Goal: Task Accomplishment & Management: Use online tool/utility

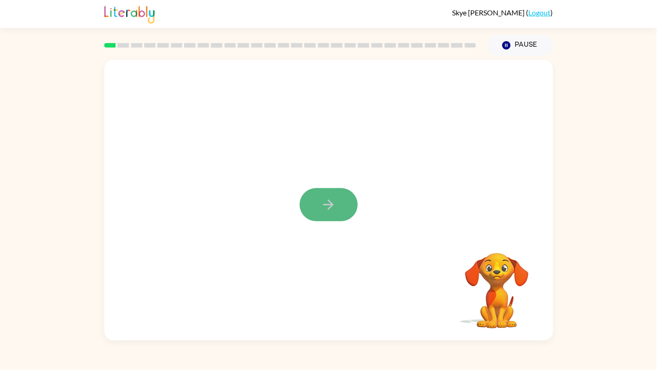
click at [344, 197] on button "button" at bounding box center [329, 204] width 58 height 33
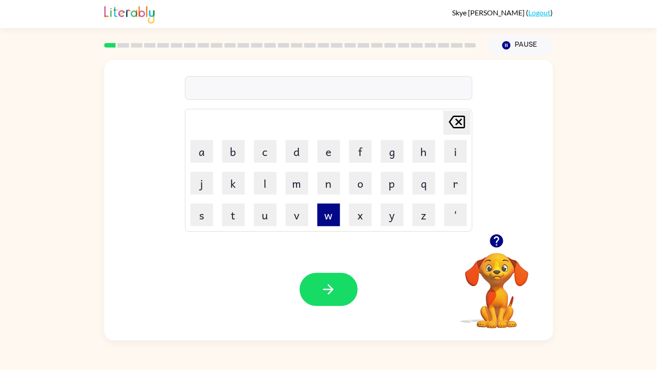
click at [326, 220] on button "w" at bounding box center [329, 215] width 23 height 23
click at [451, 148] on button "i" at bounding box center [456, 151] width 23 height 23
click at [264, 186] on button "l" at bounding box center [265, 183] width 23 height 23
click at [232, 153] on button "b" at bounding box center [233, 151] width 23 height 23
click at [360, 181] on button "o" at bounding box center [360, 183] width 23 height 23
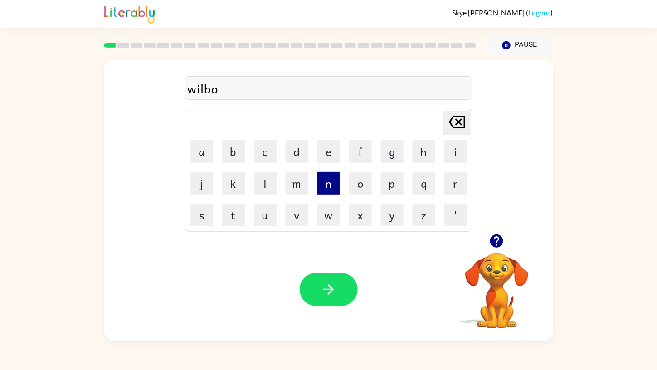
click at [324, 183] on button "n" at bounding box center [329, 183] width 23 height 23
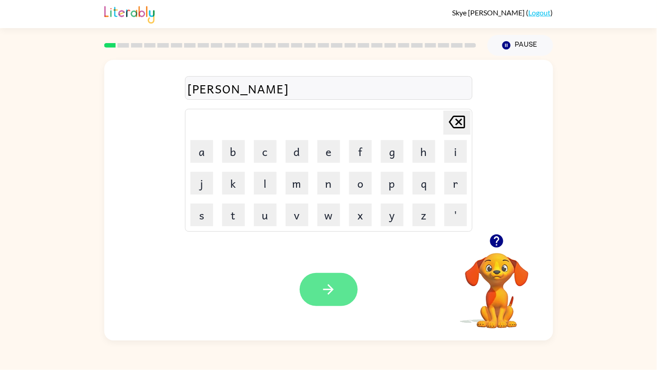
click at [343, 290] on button "button" at bounding box center [329, 289] width 58 height 33
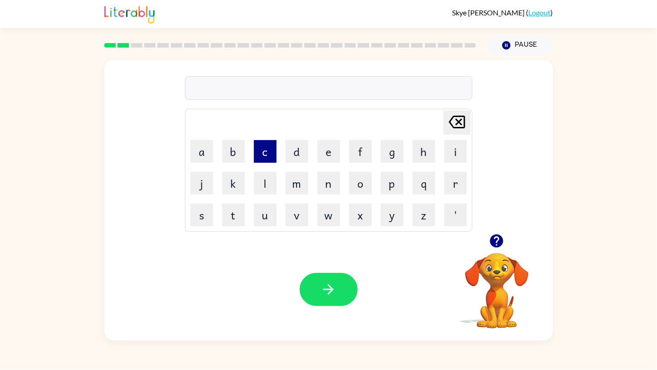
click at [262, 151] on button "c" at bounding box center [265, 151] width 23 height 23
click at [353, 183] on button "o" at bounding box center [360, 183] width 23 height 23
click at [300, 190] on button "m" at bounding box center [297, 183] width 23 height 23
click at [388, 188] on button "p" at bounding box center [392, 183] width 23 height 23
click at [267, 180] on button "l" at bounding box center [265, 183] width 23 height 23
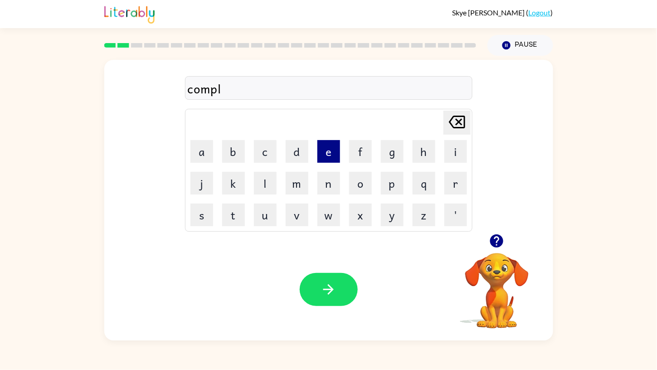
click at [332, 141] on button "e" at bounding box center [329, 151] width 23 height 23
click at [356, 211] on button "x" at bounding box center [360, 215] width 23 height 23
click at [327, 278] on button "button" at bounding box center [329, 289] width 58 height 33
click at [333, 155] on button "e" at bounding box center [329, 151] width 23 height 23
click at [394, 144] on button "g" at bounding box center [392, 151] width 23 height 23
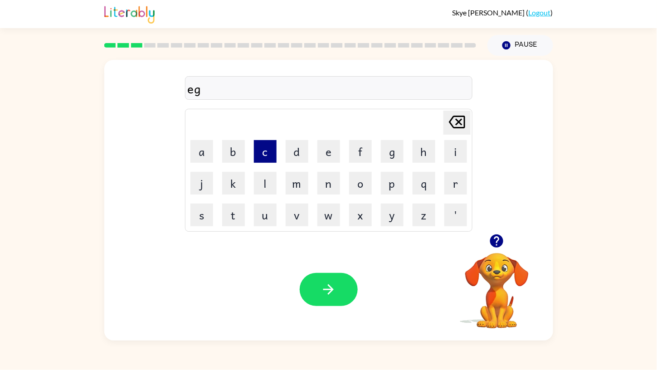
click at [260, 148] on button "c" at bounding box center [265, 151] width 23 height 23
click at [200, 152] on button "a" at bounding box center [202, 151] width 23 height 23
click at [226, 210] on button "t" at bounding box center [233, 215] width 23 height 23
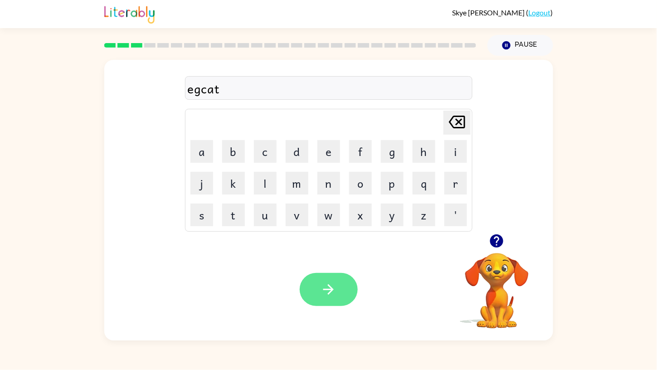
click at [324, 289] on icon "button" at bounding box center [329, 289] width 10 height 10
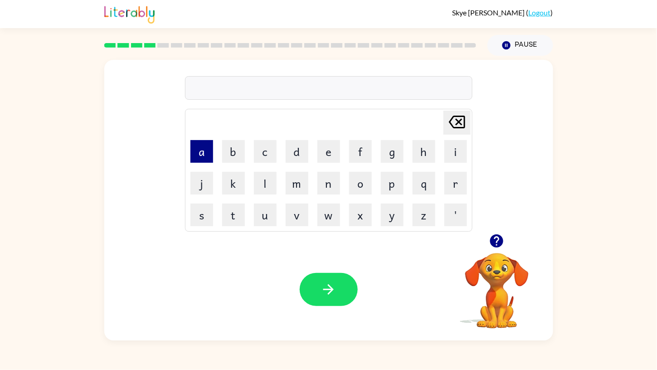
click at [201, 143] on button "a" at bounding box center [202, 151] width 23 height 23
click at [299, 152] on button "d" at bounding box center [297, 151] width 23 height 23
click at [204, 147] on button "a" at bounding box center [202, 151] width 23 height 23
click at [456, 181] on button "r" at bounding box center [456, 183] width 23 height 23
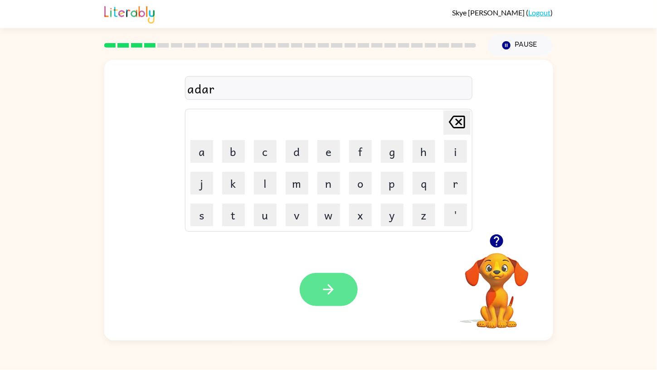
click at [332, 285] on icon "button" at bounding box center [329, 290] width 16 height 16
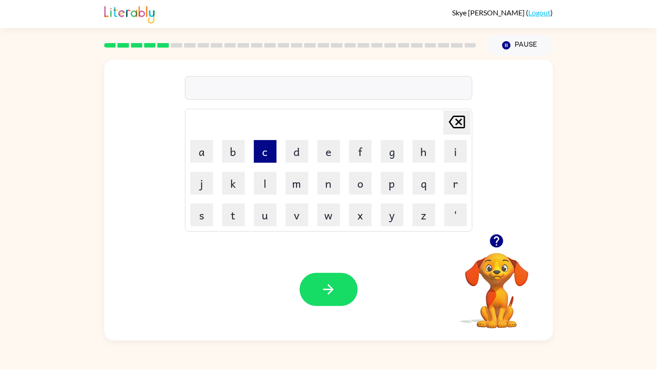
click at [265, 149] on button "c" at bounding box center [265, 151] width 23 height 23
click at [451, 181] on button "r" at bounding box center [456, 183] width 23 height 23
click at [460, 149] on button "i" at bounding box center [456, 151] width 23 height 23
click at [231, 139] on td "b" at bounding box center [233, 151] width 31 height 31
click at [228, 147] on button "b" at bounding box center [233, 151] width 23 height 23
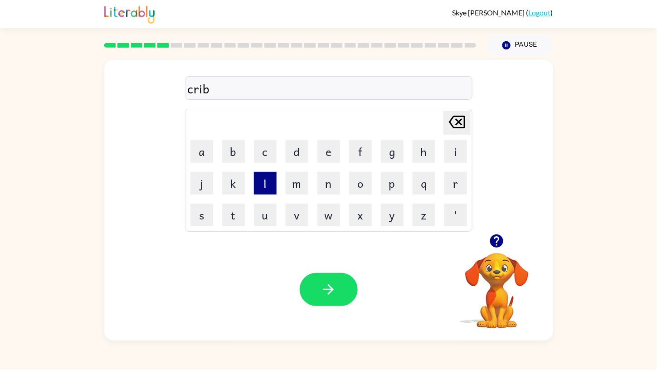
click at [259, 182] on button "l" at bounding box center [265, 183] width 23 height 23
click at [315, 271] on div "Your browser must support playing .mp4 files to use Literably. Please try using…" at bounding box center [328, 290] width 449 height 102
click at [329, 288] on icon "button" at bounding box center [329, 290] width 16 height 16
click at [266, 174] on button "l" at bounding box center [265, 183] width 23 height 23
click at [324, 150] on button "e" at bounding box center [329, 151] width 23 height 23
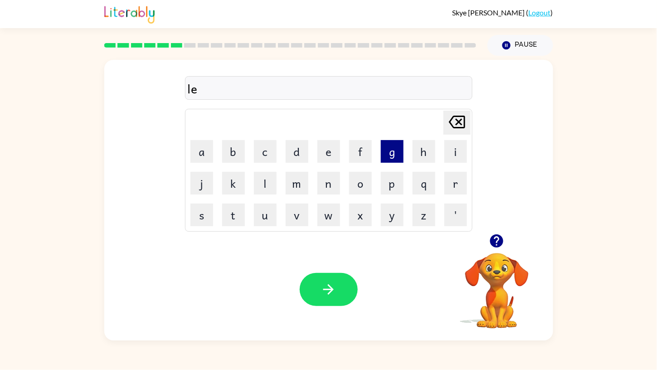
click at [390, 158] on button "g" at bounding box center [392, 151] width 23 height 23
click at [451, 123] on icon "Delete Delete last character input" at bounding box center [457, 122] width 22 height 22
click at [455, 122] on icon "Delete Delete last character input" at bounding box center [457, 122] width 22 height 22
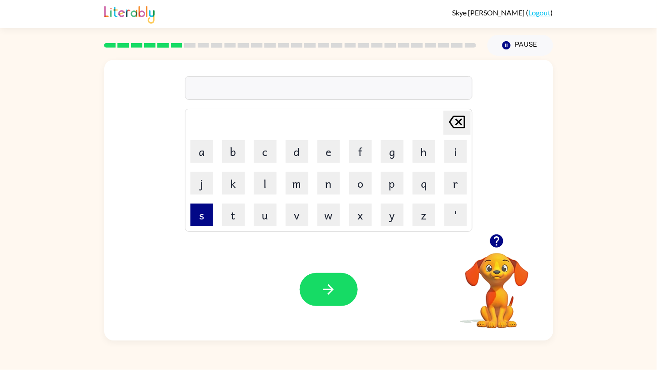
click at [196, 206] on button "s" at bounding box center [202, 215] width 23 height 23
click at [265, 182] on button "l" at bounding box center [265, 183] width 23 height 23
click at [329, 160] on button "e" at bounding box center [329, 151] width 23 height 23
click at [385, 146] on button "g" at bounding box center [392, 151] width 23 height 23
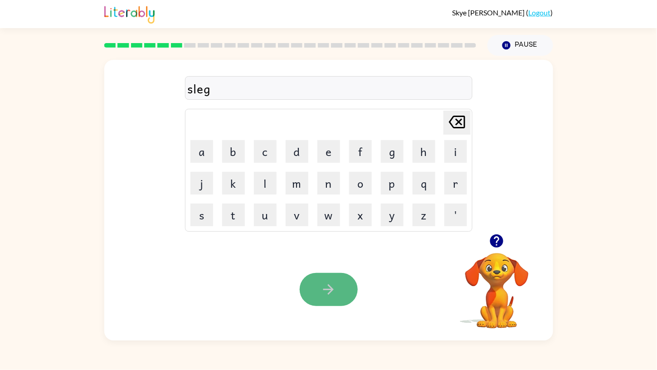
click at [339, 274] on button "button" at bounding box center [329, 289] width 58 height 33
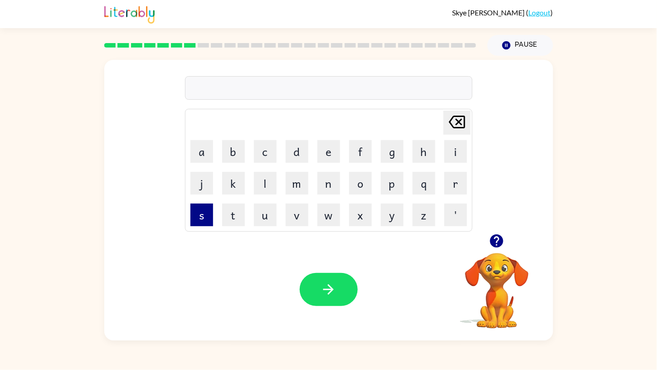
click at [198, 218] on button "s" at bounding box center [202, 215] width 23 height 23
click at [231, 209] on button "t" at bounding box center [233, 215] width 23 height 23
click at [463, 149] on button "i" at bounding box center [456, 151] width 23 height 23
click at [333, 178] on button "n" at bounding box center [329, 183] width 23 height 23
click at [260, 159] on button "c" at bounding box center [265, 151] width 23 height 23
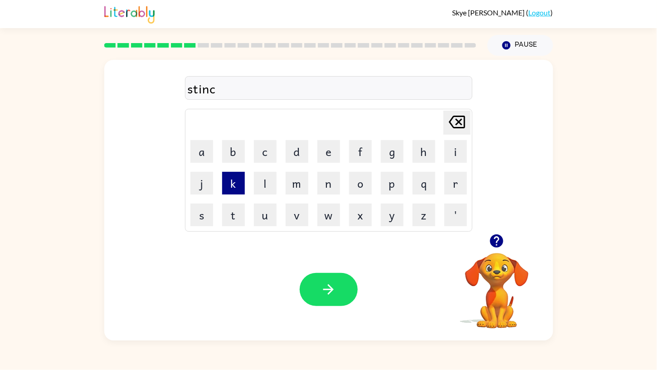
click at [232, 183] on button "k" at bounding box center [233, 183] width 23 height 23
click at [330, 284] on icon "button" at bounding box center [329, 290] width 16 height 16
click at [495, 235] on icon "button" at bounding box center [496, 241] width 13 height 13
click at [224, 147] on button "b" at bounding box center [233, 151] width 23 height 23
click at [199, 147] on button "a" at bounding box center [202, 151] width 23 height 23
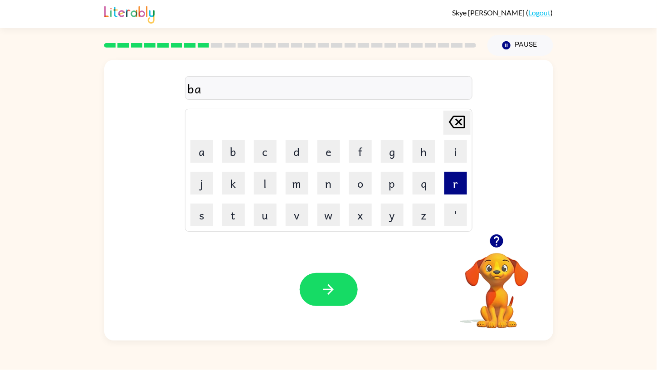
click at [460, 176] on button "r" at bounding box center [456, 183] width 23 height 23
click at [298, 152] on button "d" at bounding box center [297, 151] width 23 height 23
click at [259, 212] on button "u" at bounding box center [265, 215] width 23 height 23
click at [298, 180] on button "m" at bounding box center [297, 183] width 23 height 23
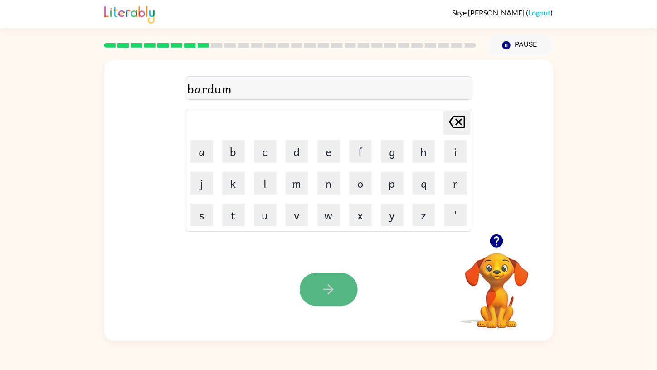
click at [338, 284] on button "button" at bounding box center [329, 289] width 58 height 33
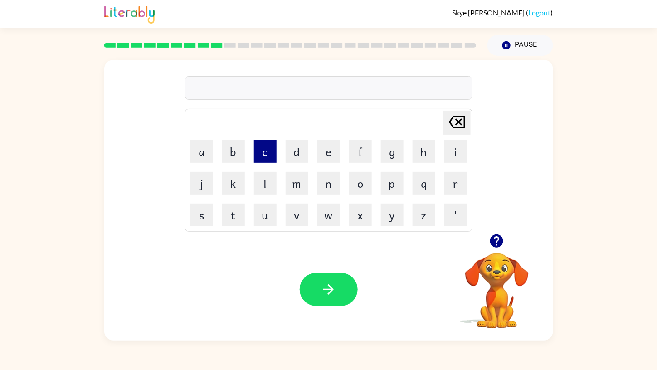
click at [266, 151] on button "c" at bounding box center [265, 151] width 23 height 23
click at [265, 218] on button "u" at bounding box center [265, 215] width 23 height 23
click at [321, 185] on button "n" at bounding box center [329, 183] width 23 height 23
click at [264, 155] on button "c" at bounding box center [265, 151] width 23 height 23
click at [263, 181] on button "l" at bounding box center [265, 183] width 23 height 23
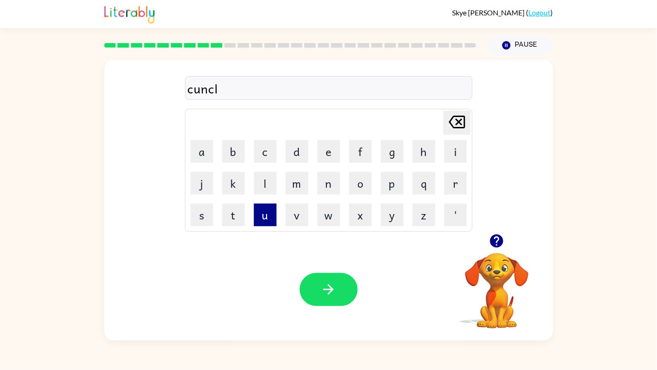
click at [261, 222] on button "u" at bounding box center [265, 215] width 23 height 23
click at [325, 150] on button "e" at bounding box center [329, 151] width 23 height 23
click at [296, 145] on button "d" at bounding box center [297, 151] width 23 height 23
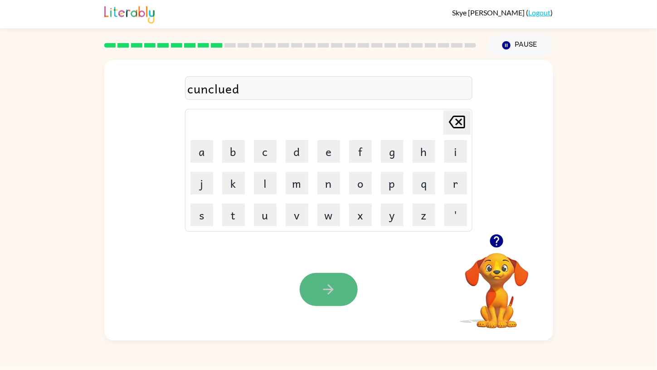
click at [328, 280] on button "button" at bounding box center [329, 289] width 58 height 33
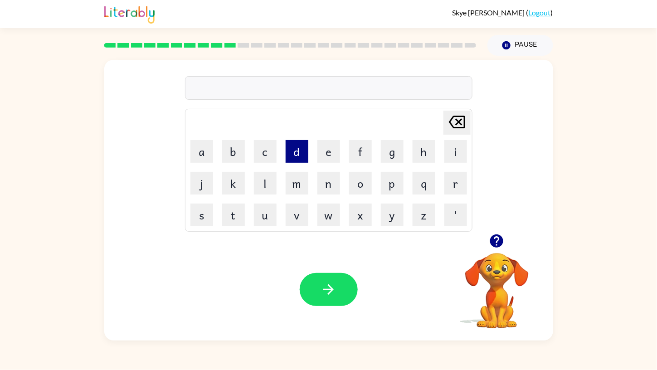
click at [291, 158] on button "d" at bounding box center [297, 151] width 23 height 23
click at [204, 144] on button "a" at bounding box center [202, 151] width 23 height 23
click at [447, 152] on button "i" at bounding box center [456, 151] width 23 height 23
click at [267, 148] on button "c" at bounding box center [265, 151] width 23 height 23
click at [325, 157] on button "e" at bounding box center [329, 151] width 23 height 23
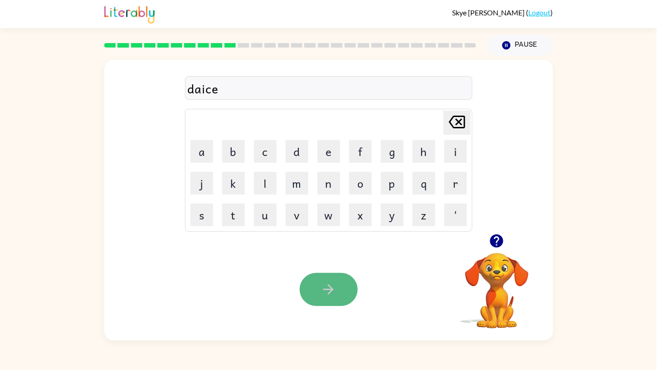
click at [338, 280] on button "button" at bounding box center [329, 289] width 58 height 33
click at [338, 280] on div at bounding box center [329, 289] width 58 height 33
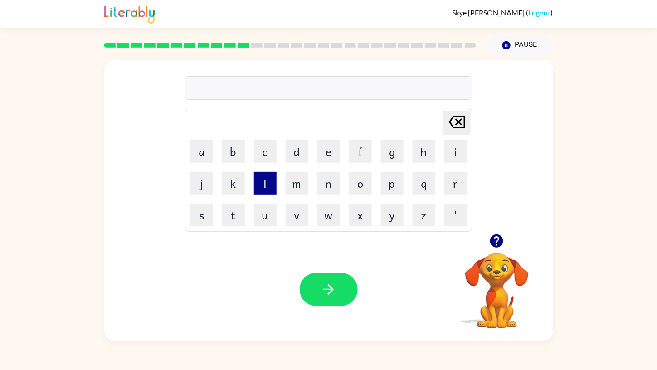
click at [271, 184] on button "l" at bounding box center [265, 183] width 23 height 23
click at [338, 178] on button "n" at bounding box center [329, 183] width 23 height 23
click at [261, 146] on button "c" at bounding box center [265, 151] width 23 height 23
click at [225, 175] on button "k" at bounding box center [233, 183] width 23 height 23
click at [390, 205] on button "y" at bounding box center [392, 215] width 23 height 23
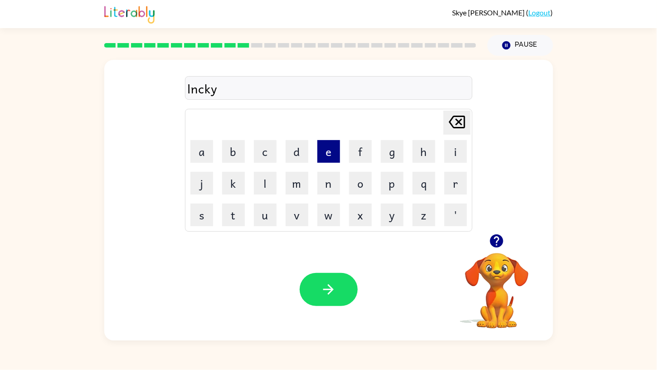
click at [331, 158] on button "e" at bounding box center [329, 151] width 23 height 23
click at [208, 212] on button "s" at bounding box center [202, 215] width 23 height 23
click at [324, 294] on icon "button" at bounding box center [329, 290] width 16 height 16
click at [291, 187] on button "m" at bounding box center [297, 183] width 23 height 23
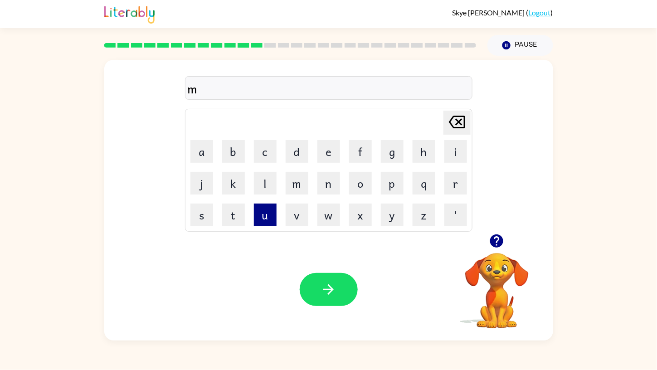
click at [269, 217] on button "u" at bounding box center [265, 215] width 23 height 23
click at [296, 151] on button "d" at bounding box center [297, 151] width 23 height 23
click at [334, 280] on button "button" at bounding box center [329, 289] width 58 height 33
click at [295, 190] on button "m" at bounding box center [297, 183] width 23 height 23
click at [271, 207] on button "u" at bounding box center [265, 215] width 23 height 23
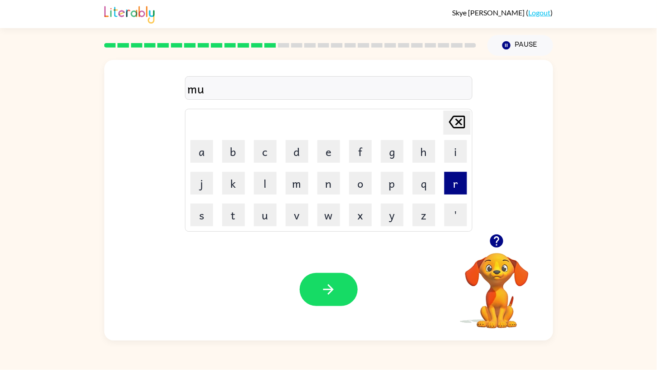
click at [455, 179] on button "r" at bounding box center [456, 183] width 23 height 23
click at [233, 154] on button "b" at bounding box center [233, 151] width 23 height 23
click at [265, 218] on button "u" at bounding box center [265, 215] width 23 height 23
click at [264, 191] on button "l" at bounding box center [265, 183] width 23 height 23
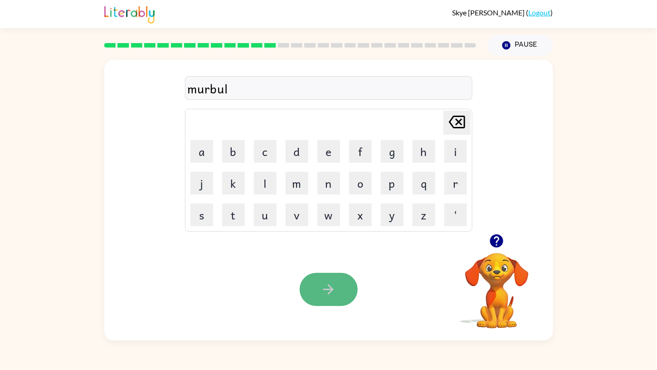
click at [324, 288] on icon "button" at bounding box center [329, 290] width 16 height 16
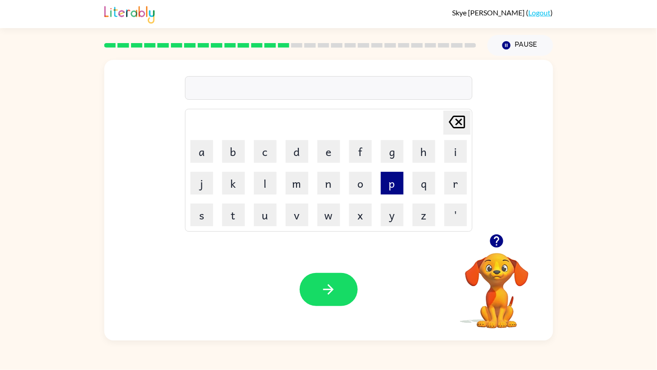
click at [396, 182] on button "p" at bounding box center [392, 183] width 23 height 23
click at [458, 145] on button "i" at bounding box center [456, 151] width 23 height 23
click at [327, 182] on button "n" at bounding box center [329, 183] width 23 height 23
click at [239, 181] on button "k" at bounding box center [233, 183] width 23 height 23
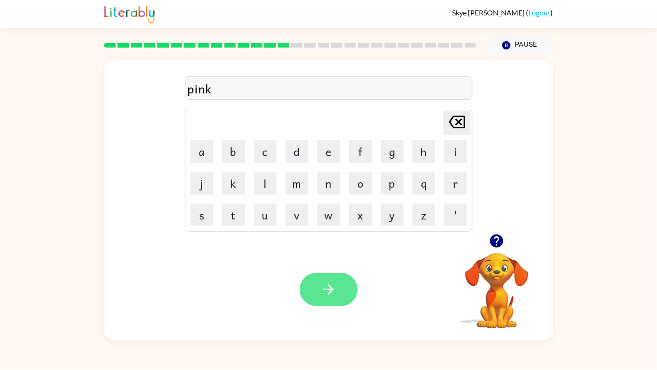
click at [338, 276] on button "button" at bounding box center [329, 289] width 58 height 33
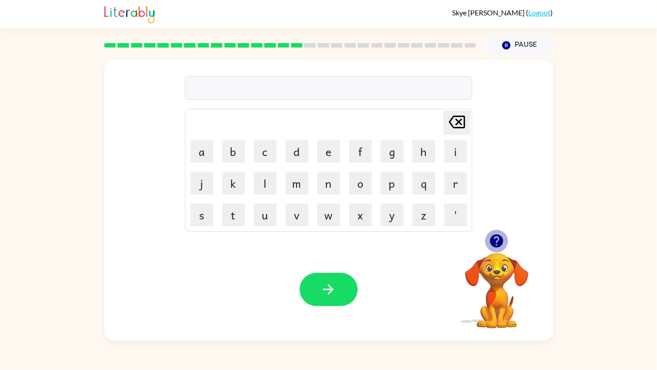
click at [494, 238] on icon "button" at bounding box center [496, 241] width 13 height 13
click at [392, 173] on button "p" at bounding box center [392, 183] width 23 height 23
click at [328, 148] on button "e" at bounding box center [329, 151] width 23 height 23
click at [454, 181] on button "r" at bounding box center [456, 183] width 23 height 23
click at [255, 216] on button "u" at bounding box center [265, 215] width 23 height 23
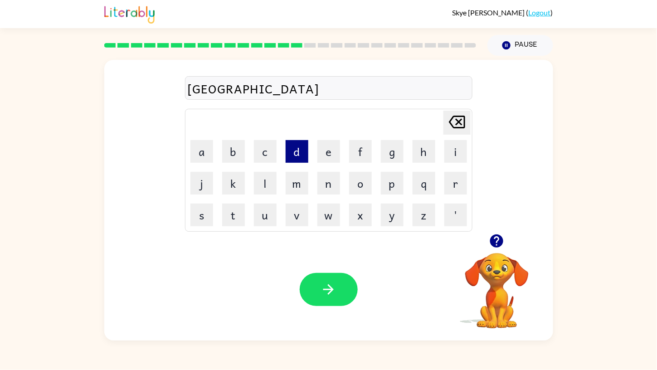
click at [296, 152] on button "d" at bounding box center [297, 151] width 23 height 23
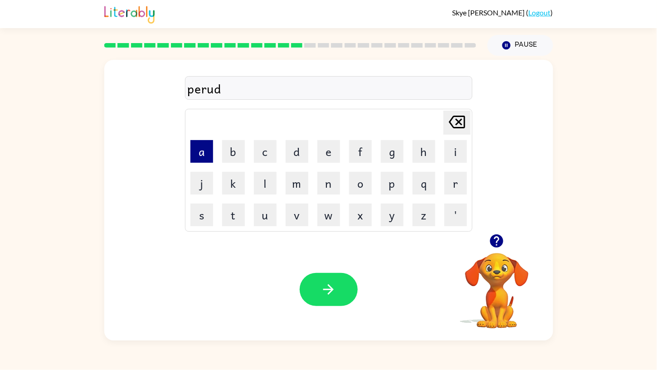
click at [204, 153] on button "a" at bounding box center [202, 151] width 23 height 23
click at [383, 215] on button "y" at bounding box center [392, 215] width 23 height 23
click at [322, 142] on button "e" at bounding box center [329, 151] width 23 height 23
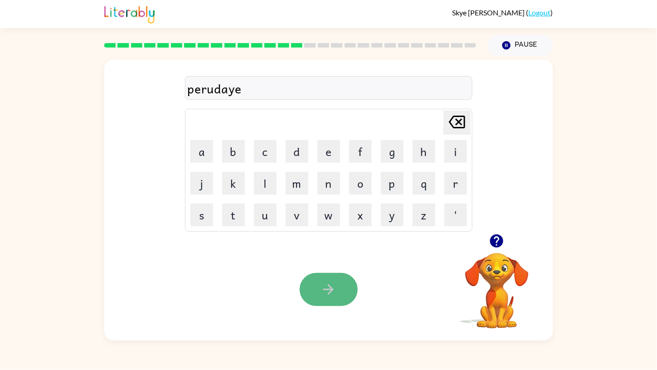
click at [336, 284] on icon "button" at bounding box center [329, 290] width 16 height 16
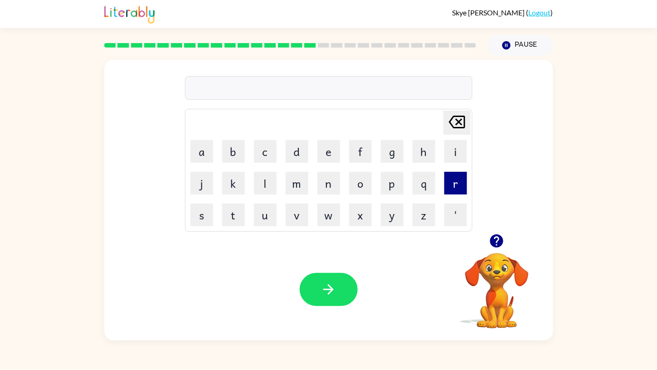
click at [460, 189] on button "r" at bounding box center [456, 183] width 23 height 23
click at [454, 151] on button "i" at bounding box center [456, 151] width 23 height 23
click at [394, 212] on button "y" at bounding box center [392, 215] width 23 height 23
click at [268, 146] on button "c" at bounding box center [265, 151] width 23 height 23
click at [454, 117] on icon "Delete Delete last character input" at bounding box center [457, 122] width 22 height 22
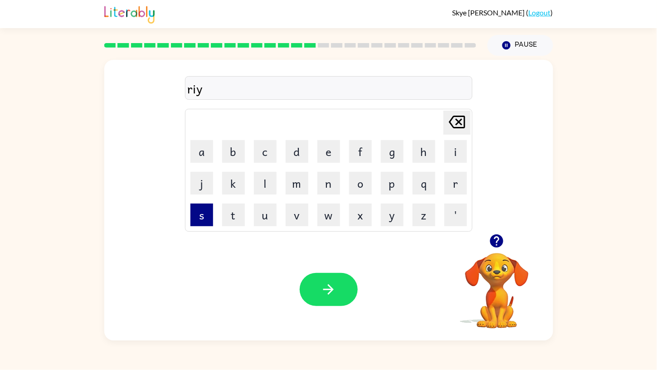
click at [203, 216] on button "s" at bounding box center [202, 215] width 23 height 23
click at [456, 115] on icon "Delete Delete last character input" at bounding box center [457, 122] width 22 height 22
click at [458, 119] on icon "Delete Delete last character input" at bounding box center [457, 122] width 22 height 22
click at [332, 152] on button "e" at bounding box center [329, 151] width 23 height 23
click at [270, 152] on button "c" at bounding box center [265, 151] width 23 height 23
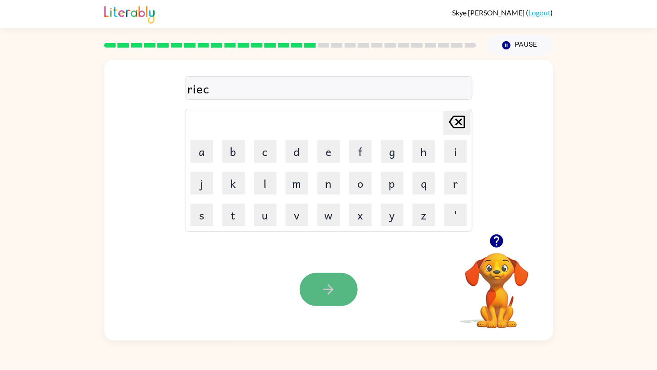
click at [319, 285] on button "button" at bounding box center [329, 289] width 58 height 33
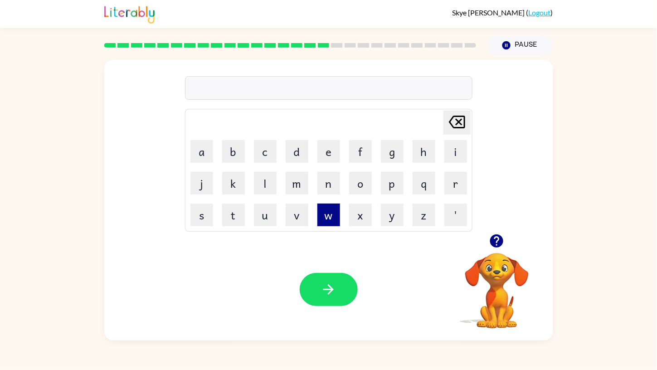
click at [327, 211] on button "w" at bounding box center [329, 215] width 23 height 23
click at [193, 149] on button "a" at bounding box center [202, 151] width 23 height 23
click at [383, 218] on button "y" at bounding box center [392, 215] width 23 height 23
click at [270, 183] on button "l" at bounding box center [265, 183] width 23 height 23
click at [455, 183] on button "r" at bounding box center [456, 183] width 23 height 23
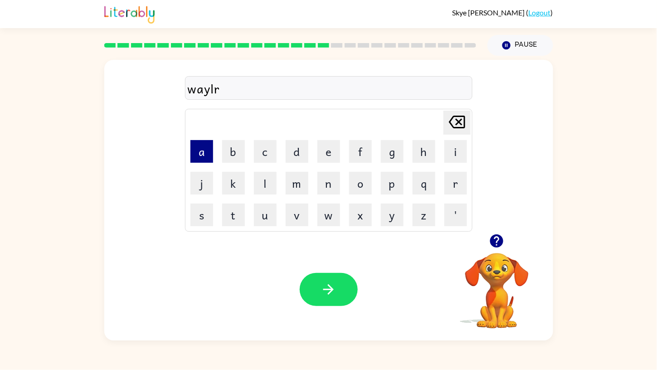
click at [209, 151] on button "a" at bounding box center [202, 151] width 23 height 23
click at [384, 214] on button "y" at bounding box center [392, 215] width 23 height 23
click at [200, 139] on td "a" at bounding box center [201, 151] width 31 height 31
click at [198, 147] on button "a" at bounding box center [202, 151] width 23 height 23
click at [462, 130] on icon "Delete Delete last character input" at bounding box center [457, 122] width 22 height 22
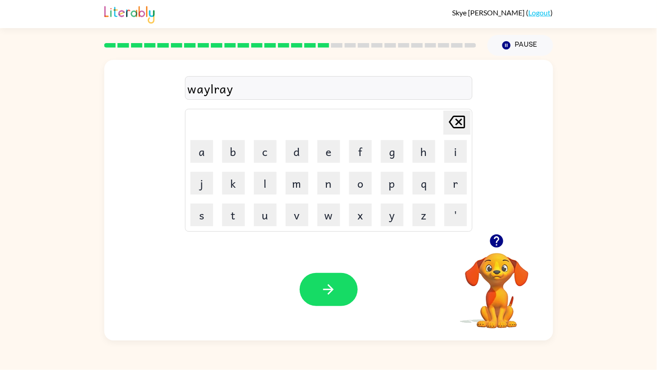
click at [462, 130] on icon "Delete Delete last character input" at bounding box center [457, 122] width 22 height 22
click at [358, 153] on button "f" at bounding box center [360, 151] width 23 height 23
click at [193, 152] on button "a" at bounding box center [202, 151] width 23 height 23
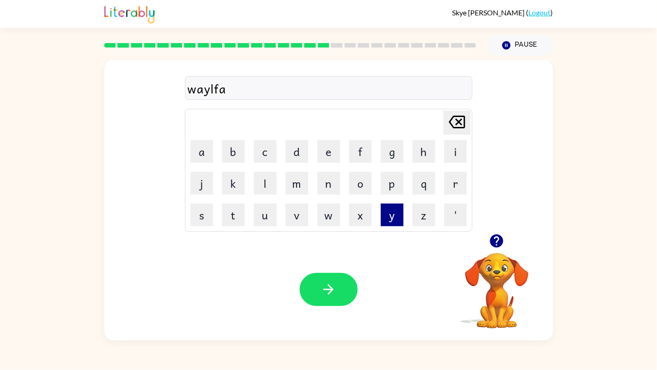
click at [384, 218] on button "y" at bounding box center [392, 215] width 23 height 23
click at [318, 151] on button "e" at bounding box center [329, 151] width 23 height 23
click at [459, 178] on button "r" at bounding box center [456, 183] width 23 height 23
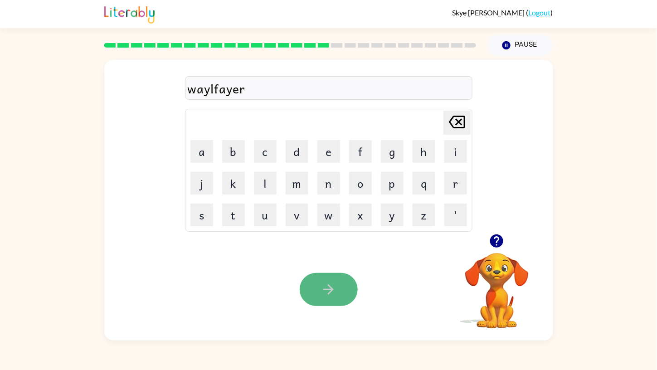
click at [338, 289] on button "button" at bounding box center [329, 289] width 58 height 33
click at [498, 243] on icon "button" at bounding box center [497, 241] width 16 height 16
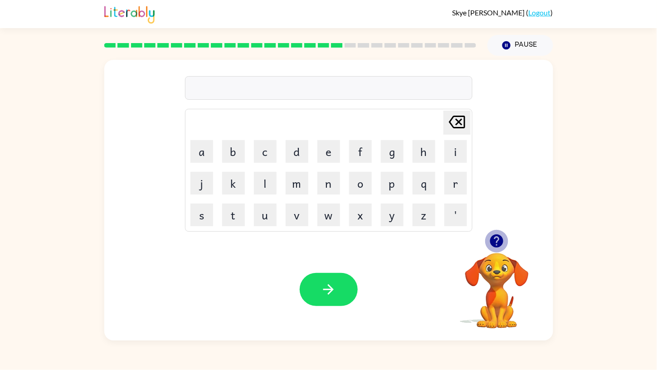
click at [503, 248] on icon "button" at bounding box center [497, 241] width 16 height 16
click at [324, 182] on button "n" at bounding box center [329, 183] width 23 height 23
click at [259, 211] on button "u" at bounding box center [265, 215] width 23 height 23
click at [228, 214] on button "t" at bounding box center [233, 215] width 23 height 23
click at [328, 287] on icon "button" at bounding box center [329, 290] width 16 height 16
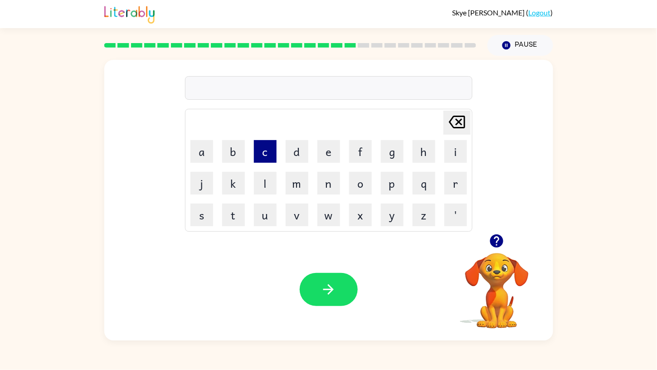
click at [270, 147] on button "c" at bounding box center [265, 151] width 23 height 23
click at [263, 217] on button "u" at bounding box center [265, 215] width 23 height 23
click at [263, 147] on button "c" at bounding box center [265, 151] width 23 height 23
click at [238, 178] on button "k" at bounding box center [233, 183] width 23 height 23
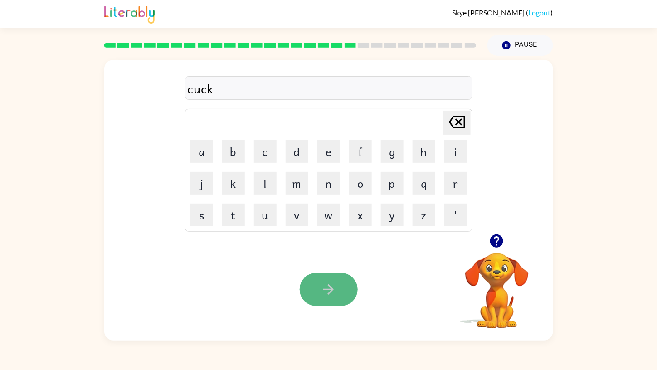
click at [339, 287] on button "button" at bounding box center [329, 289] width 58 height 33
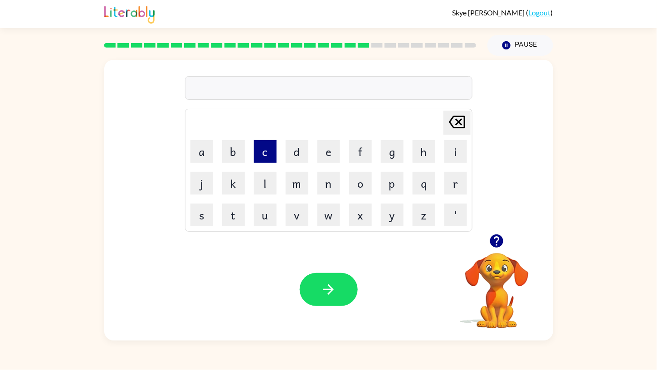
click at [268, 149] on button "c" at bounding box center [265, 151] width 23 height 23
click at [268, 211] on button "u" at bounding box center [265, 215] width 23 height 23
click at [452, 177] on button "r" at bounding box center [456, 183] width 23 height 23
click at [265, 150] on button "c" at bounding box center [265, 151] width 23 height 23
click at [454, 149] on button "i" at bounding box center [456, 151] width 23 height 23
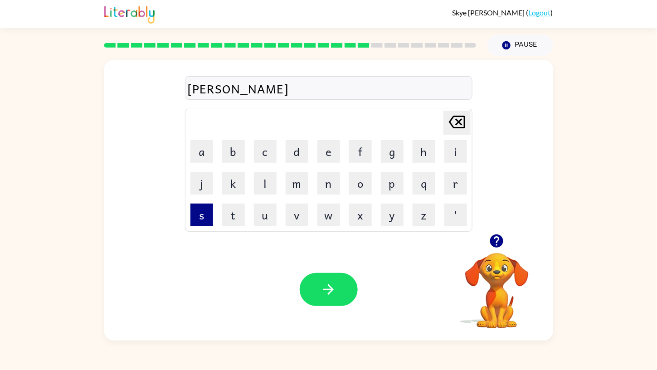
click at [205, 217] on button "s" at bounding box center [202, 215] width 23 height 23
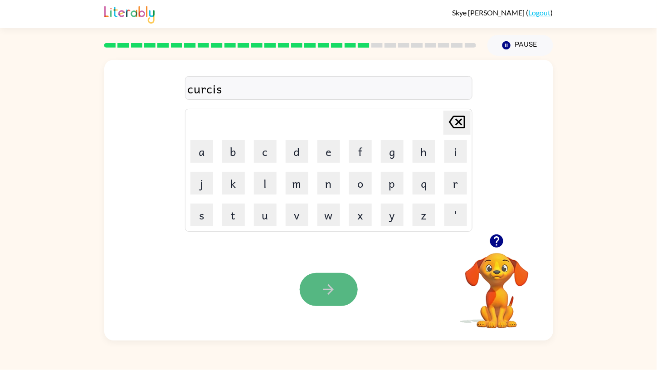
click at [328, 285] on icon "button" at bounding box center [329, 290] width 16 height 16
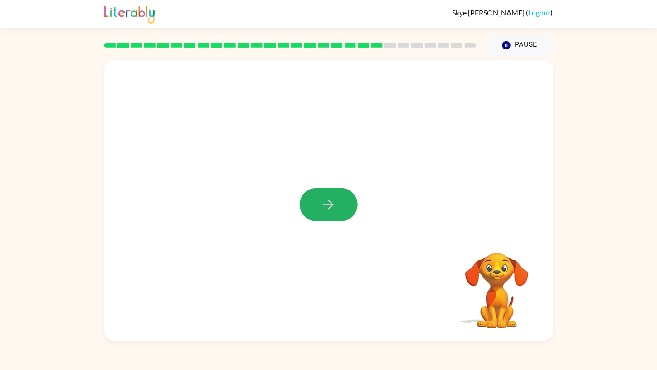
click at [323, 200] on icon "button" at bounding box center [329, 205] width 16 height 16
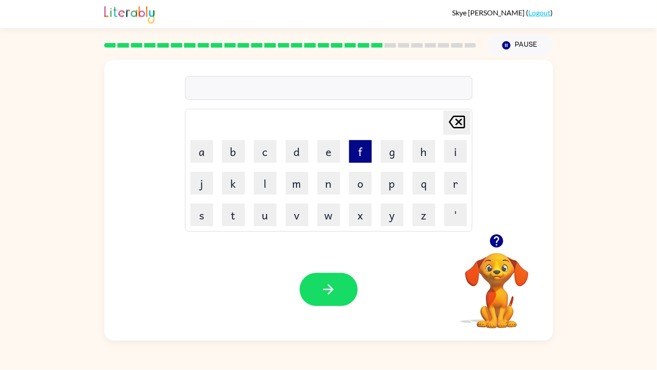
click at [353, 157] on button "f" at bounding box center [360, 151] width 23 height 23
click at [270, 182] on button "l" at bounding box center [265, 183] width 23 height 23
click at [204, 141] on button "a" at bounding box center [202, 151] width 23 height 23
click at [328, 181] on button "n" at bounding box center [329, 183] width 23 height 23
click at [328, 157] on button "e" at bounding box center [329, 151] width 23 height 23
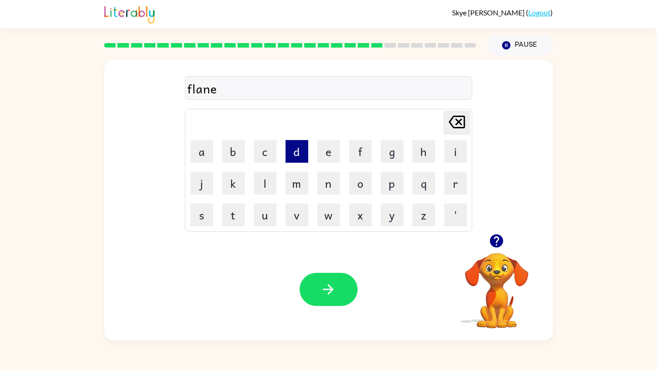
click at [289, 147] on button "d" at bounding box center [297, 151] width 23 height 23
click at [335, 282] on icon "button" at bounding box center [329, 290] width 16 height 16
click at [392, 153] on button "g" at bounding box center [392, 151] width 23 height 23
click at [270, 181] on button "l" at bounding box center [265, 183] width 23 height 23
click at [368, 147] on button "f" at bounding box center [360, 151] width 23 height 23
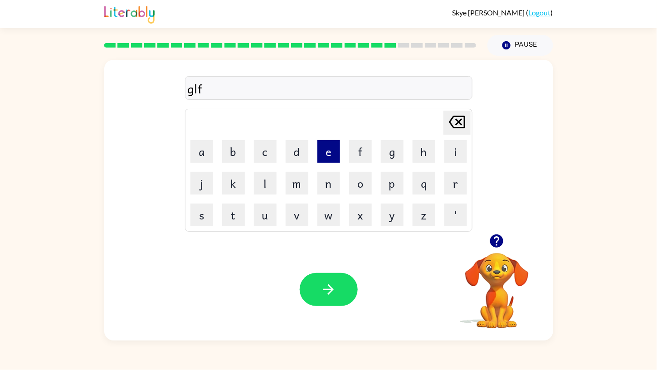
click at [332, 148] on button "e" at bounding box center [329, 151] width 23 height 23
click at [331, 289] on icon "button" at bounding box center [329, 289] width 10 height 10
click at [493, 238] on icon "button" at bounding box center [496, 241] width 13 height 13
click at [385, 185] on button "p" at bounding box center [392, 183] width 23 height 23
click at [198, 150] on button "a" at bounding box center [202, 151] width 23 height 23
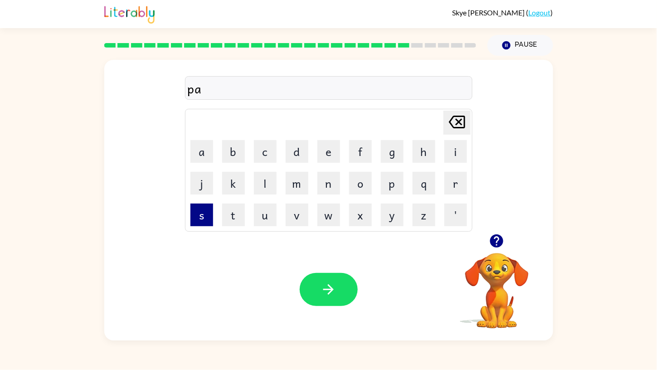
click at [200, 212] on button "s" at bounding box center [202, 215] width 23 height 23
click at [425, 151] on button "h" at bounding box center [424, 151] width 23 height 23
click at [328, 147] on button "e" at bounding box center [329, 151] width 23 height 23
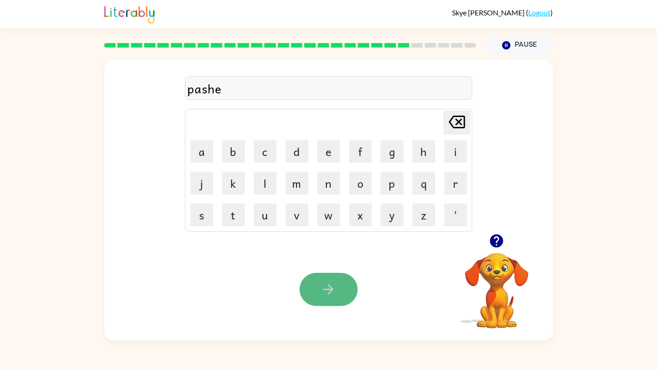
click at [338, 283] on button "button" at bounding box center [329, 289] width 58 height 33
click at [501, 239] on icon "button" at bounding box center [496, 241] width 13 height 13
click at [501, 253] on div "Your browser must support playing .mp4 files to use Literably. Please try using…" at bounding box center [497, 291] width 91 height 77
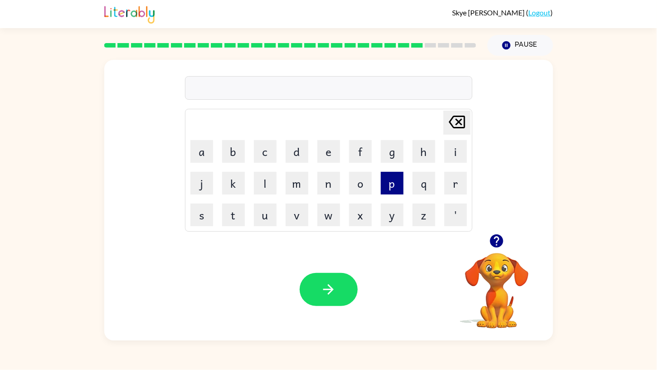
click at [387, 180] on button "p" at bounding box center [392, 183] width 23 height 23
click at [260, 182] on button "l" at bounding box center [265, 183] width 23 height 23
click at [384, 187] on button "p" at bounding box center [392, 183] width 23 height 23
click at [198, 213] on button "s" at bounding box center [202, 215] width 23 height 23
click at [456, 117] on icon at bounding box center [457, 122] width 16 height 13
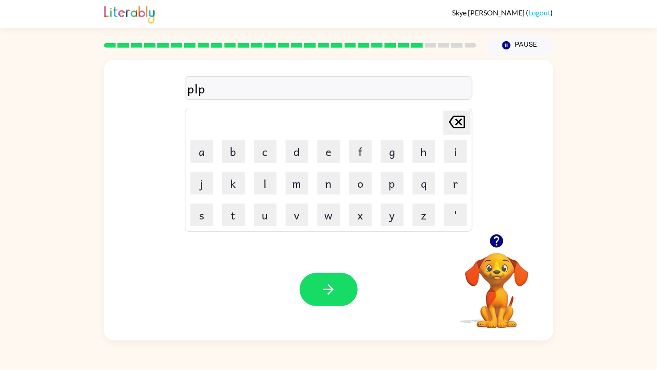
click at [456, 117] on icon at bounding box center [457, 122] width 16 height 13
click at [270, 176] on button "l" at bounding box center [265, 183] width 23 height 23
click at [205, 146] on button "a" at bounding box center [202, 151] width 23 height 23
click at [195, 215] on button "s" at bounding box center [202, 215] width 23 height 23
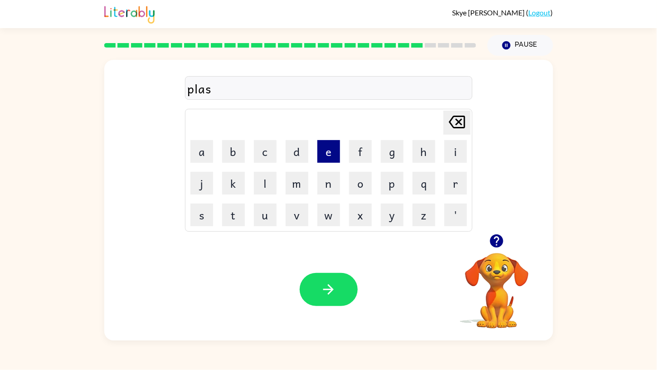
click at [321, 150] on button "e" at bounding box center [329, 151] width 23 height 23
click at [331, 278] on button "button" at bounding box center [329, 289] width 58 height 33
click at [237, 212] on button "t" at bounding box center [233, 215] width 23 height 23
click at [196, 149] on button "a" at bounding box center [202, 151] width 23 height 23
click at [366, 152] on button "f" at bounding box center [360, 151] width 23 height 23
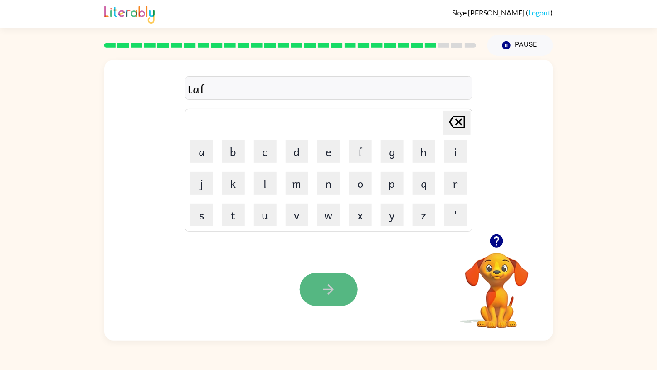
click at [333, 283] on icon "button" at bounding box center [329, 290] width 16 height 16
click at [333, 283] on div at bounding box center [329, 289] width 58 height 33
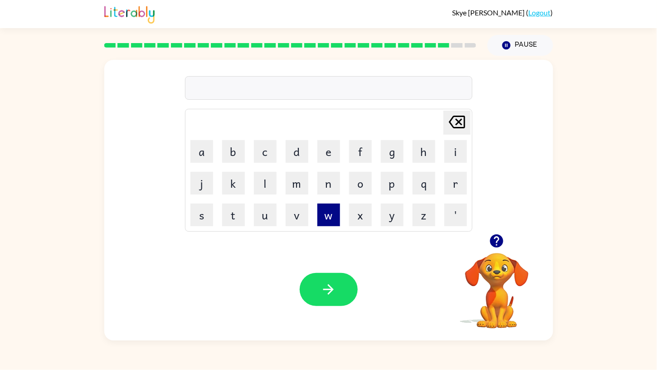
click at [329, 211] on button "w" at bounding box center [329, 215] width 23 height 23
click at [329, 155] on button "e" at bounding box center [329, 151] width 23 height 23
click at [417, 218] on button "z" at bounding box center [424, 215] width 23 height 23
click at [333, 147] on button "e" at bounding box center [329, 151] width 23 height 23
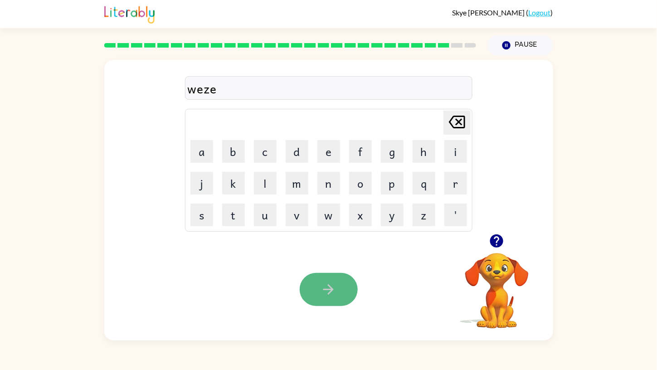
click at [320, 290] on button "button" at bounding box center [329, 289] width 58 height 33
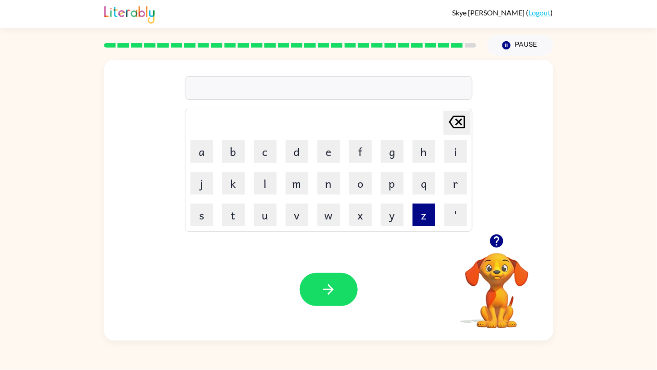
click at [432, 214] on button "z" at bounding box center [424, 215] width 23 height 23
click at [201, 152] on button "a" at bounding box center [202, 151] width 23 height 23
click at [270, 182] on button "l" at bounding box center [265, 183] width 23 height 23
click at [382, 182] on button "p" at bounding box center [392, 183] width 23 height 23
click at [337, 151] on button "e" at bounding box center [329, 151] width 23 height 23
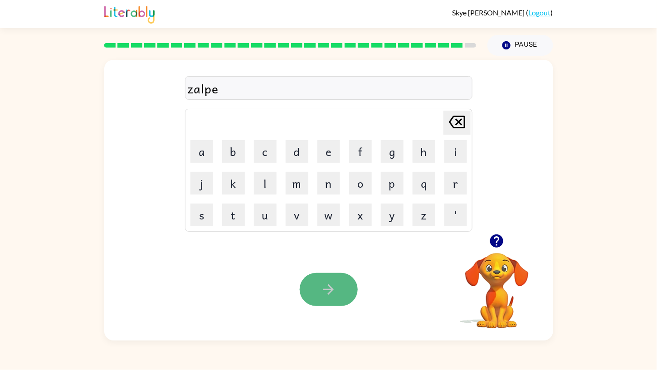
click at [335, 289] on icon "button" at bounding box center [329, 290] width 16 height 16
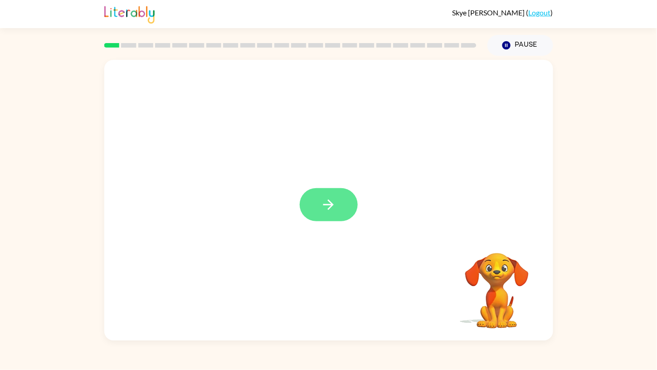
click at [332, 208] on icon "button" at bounding box center [329, 205] width 16 height 16
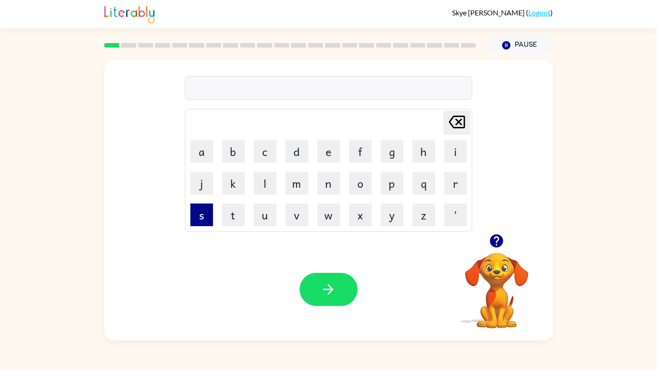
click at [197, 213] on button "s" at bounding box center [202, 215] width 23 height 23
click at [426, 157] on button "h" at bounding box center [424, 151] width 23 height 23
click at [257, 216] on button "u" at bounding box center [265, 215] width 23 height 23
click at [198, 215] on button "s" at bounding box center [202, 215] width 23 height 23
click at [412, 149] on td "h" at bounding box center [424, 151] width 31 height 31
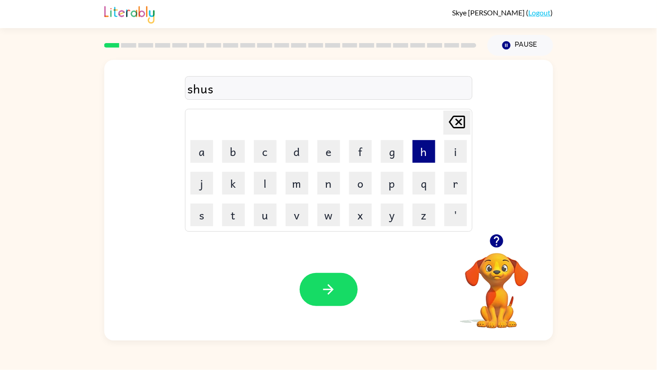
click at [427, 150] on button "h" at bounding box center [424, 151] width 23 height 23
click at [329, 297] on icon "button" at bounding box center [329, 290] width 16 height 16
click at [292, 161] on button "d" at bounding box center [297, 151] width 23 height 23
click at [456, 156] on button "i" at bounding box center [456, 151] width 23 height 23
click at [196, 208] on button "s" at bounding box center [202, 215] width 23 height 23
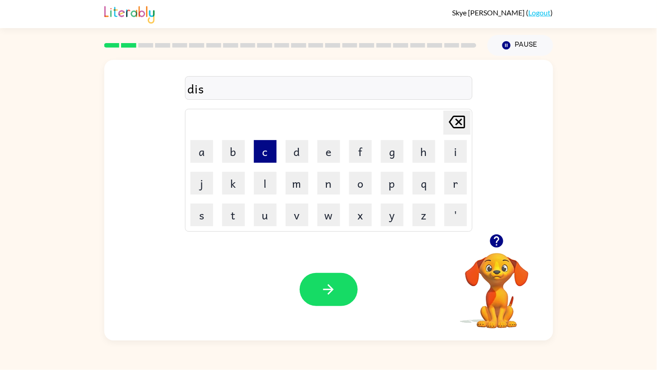
click at [260, 152] on button "c" at bounding box center [265, 151] width 23 height 23
click at [455, 180] on button "r" at bounding box center [456, 183] width 23 height 23
click at [307, 214] on button "v" at bounding box center [297, 215] width 23 height 23
click at [452, 177] on button "r" at bounding box center [456, 183] width 23 height 23
click at [333, 154] on button "e" at bounding box center [329, 151] width 23 height 23
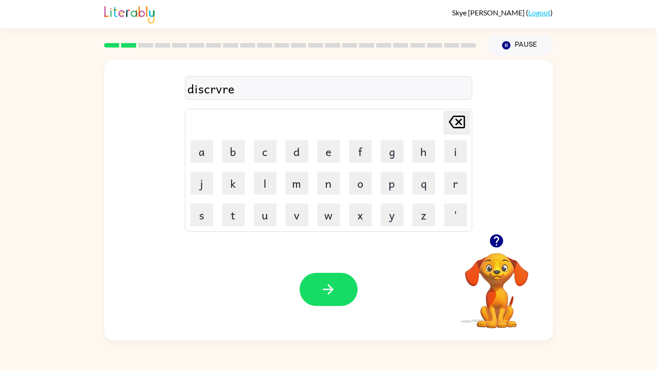
click at [456, 116] on icon at bounding box center [457, 122] width 16 height 13
click at [389, 211] on button "y" at bounding box center [392, 215] width 23 height 23
click at [345, 296] on button "button" at bounding box center [329, 289] width 58 height 33
click at [231, 153] on button "b" at bounding box center [233, 151] width 23 height 23
click at [204, 149] on button "a" at bounding box center [202, 151] width 23 height 23
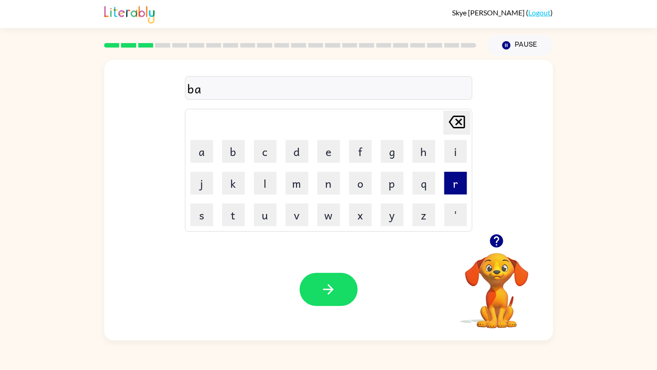
click at [457, 186] on button "r" at bounding box center [456, 183] width 23 height 23
click at [259, 213] on button "u" at bounding box center [265, 215] width 23 height 23
click at [459, 118] on icon "Delete Delete last character input" at bounding box center [457, 122] width 22 height 22
click at [361, 181] on button "o" at bounding box center [360, 183] width 23 height 23
click at [230, 212] on button "t" at bounding box center [233, 215] width 23 height 23
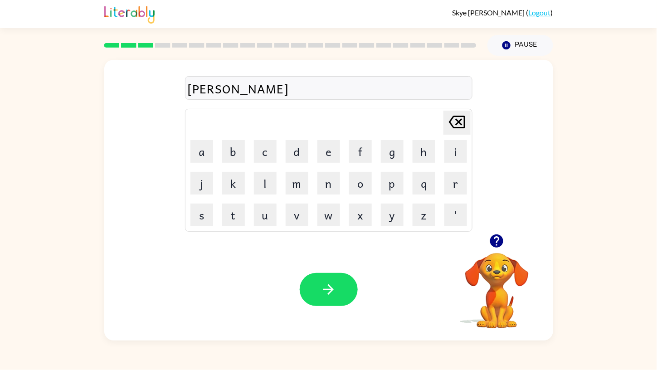
click at [456, 117] on icon "Delete Delete last character input" at bounding box center [457, 122] width 22 height 22
click at [446, 178] on button "r" at bounding box center [456, 183] width 23 height 23
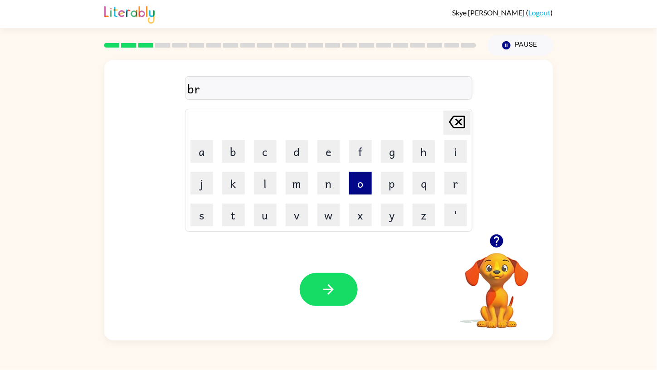
click at [349, 175] on button "o" at bounding box center [360, 183] width 23 height 23
click at [243, 211] on button "t" at bounding box center [233, 215] width 23 height 23
click at [423, 147] on button "h" at bounding box center [424, 151] width 23 height 23
click at [458, 180] on button "r" at bounding box center [456, 183] width 23 height 23
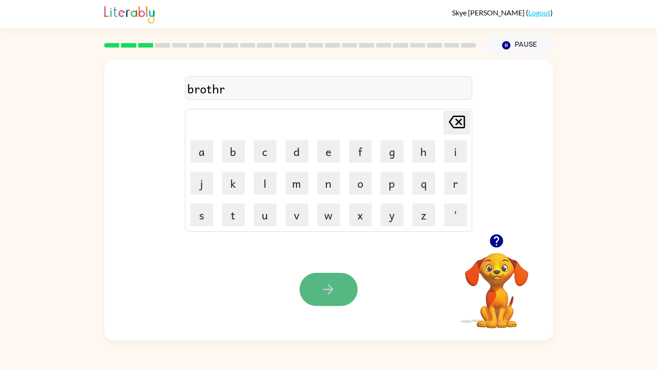
click at [338, 293] on button "button" at bounding box center [329, 289] width 58 height 33
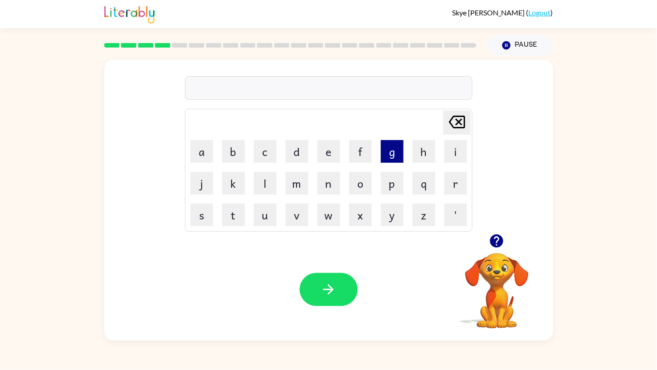
click at [392, 153] on button "g" at bounding box center [392, 151] width 23 height 23
click at [265, 218] on button "u" at bounding box center [265, 215] width 23 height 23
click at [450, 178] on button "r" at bounding box center [456, 183] width 23 height 23
click at [263, 211] on button "u" at bounding box center [265, 215] width 23 height 23
click at [298, 181] on button "m" at bounding box center [297, 183] width 23 height 23
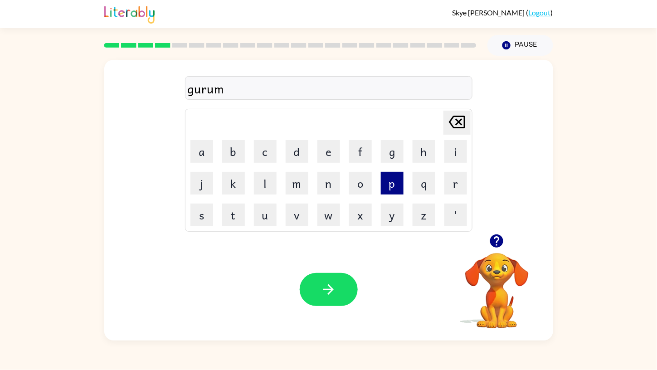
click at [392, 178] on button "p" at bounding box center [392, 183] width 23 height 23
click at [458, 148] on button "i" at bounding box center [456, 151] width 23 height 23
click at [389, 210] on button "y" at bounding box center [392, 215] width 23 height 23
click at [201, 208] on button "s" at bounding box center [202, 215] width 23 height 23
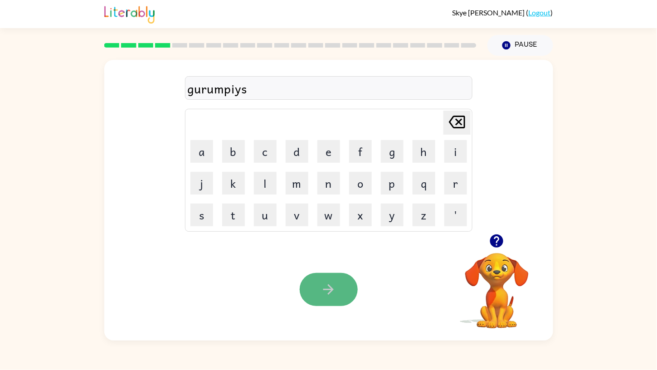
click at [325, 286] on icon "button" at bounding box center [329, 290] width 16 height 16
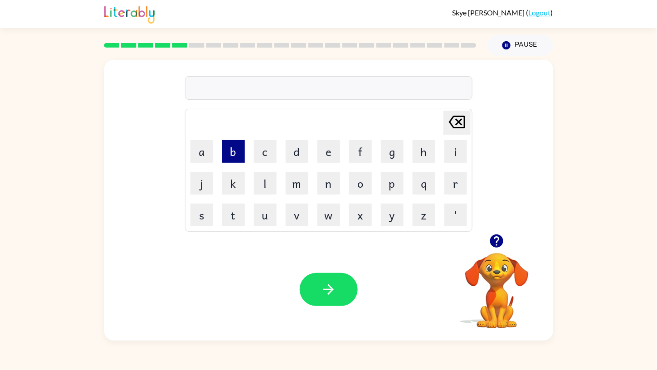
click at [227, 147] on button "b" at bounding box center [233, 151] width 23 height 23
click at [264, 213] on button "u" at bounding box center [265, 215] width 23 height 23
click at [196, 206] on button "s" at bounding box center [202, 215] width 23 height 23
click at [425, 216] on button "z" at bounding box center [424, 215] width 23 height 23
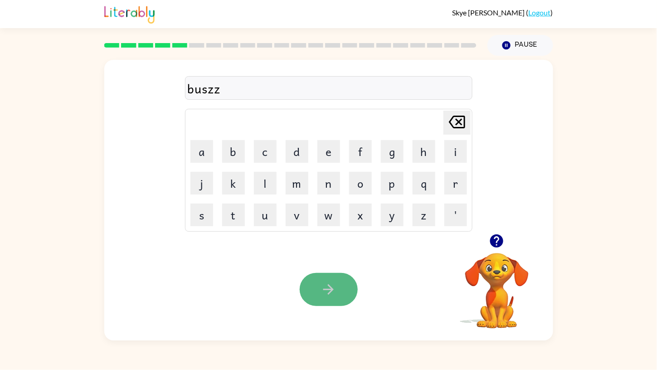
click at [336, 291] on icon "button" at bounding box center [329, 290] width 16 height 16
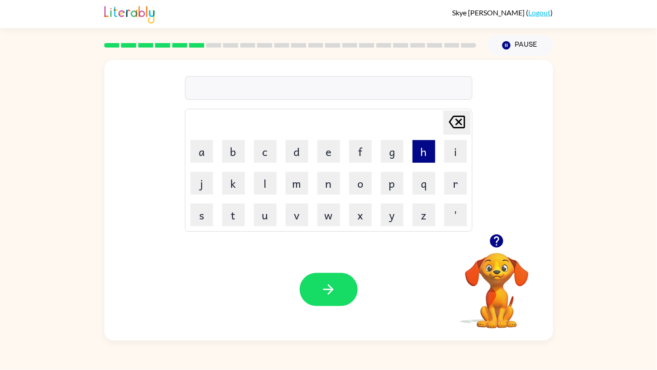
click at [422, 151] on button "h" at bounding box center [424, 151] width 23 height 23
click at [264, 224] on button "u" at bounding box center [265, 215] width 23 height 23
click at [389, 151] on button "g" at bounding box center [392, 151] width 23 height 23
click at [426, 155] on button "h" at bounding box center [424, 151] width 23 height 23
click at [329, 151] on button "e" at bounding box center [329, 151] width 23 height 23
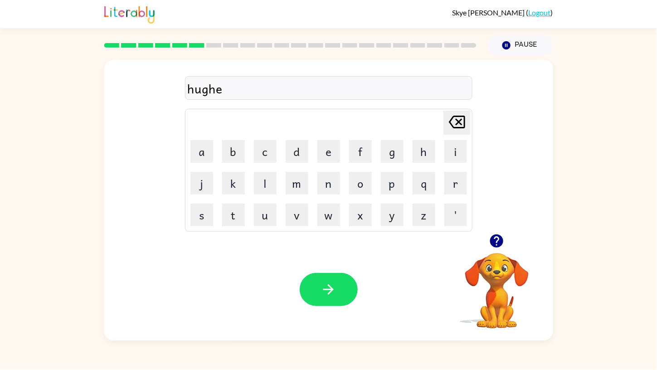
click at [454, 130] on icon "Delete Delete last character input" at bounding box center [457, 122] width 22 height 22
click at [333, 284] on icon "button" at bounding box center [329, 290] width 16 height 16
click at [291, 184] on button "m" at bounding box center [297, 183] width 23 height 23
click at [202, 148] on button "a" at bounding box center [202, 151] width 23 height 23
click at [205, 209] on button "s" at bounding box center [202, 215] width 23 height 23
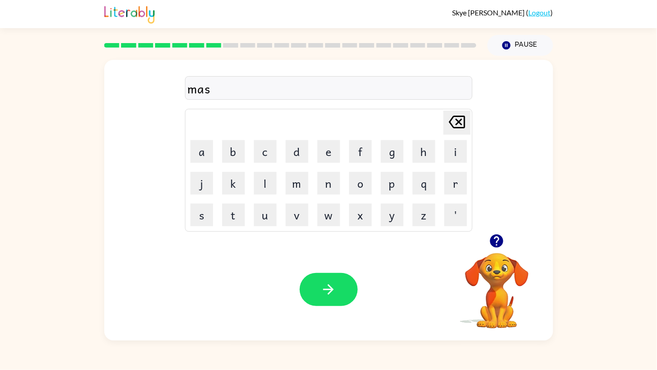
click at [222, 215] on td "t" at bounding box center [233, 215] width 31 height 31
click at [230, 217] on button "t" at bounding box center [233, 215] width 23 height 23
click at [458, 182] on button "r" at bounding box center [456, 183] width 23 height 23
click at [390, 187] on button "p" at bounding box center [392, 183] width 23 height 23
click at [459, 158] on button "i" at bounding box center [456, 151] width 23 height 23
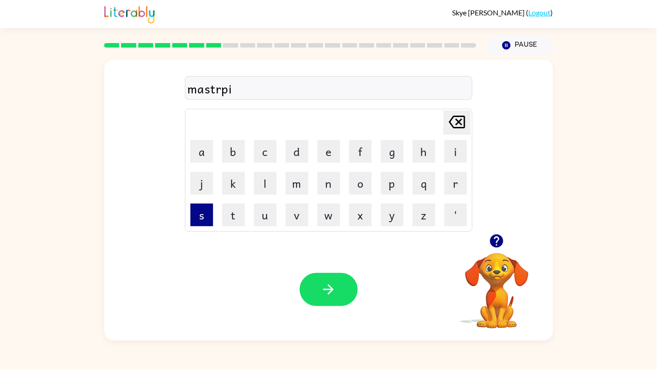
click at [207, 209] on button "s" at bounding box center [202, 215] width 23 height 23
click at [329, 300] on button "button" at bounding box center [329, 289] width 58 height 33
click at [294, 182] on button "m" at bounding box center [297, 183] width 23 height 23
click at [331, 153] on button "e" at bounding box center [329, 151] width 23 height 23
click at [199, 216] on button "s" at bounding box center [202, 215] width 23 height 23
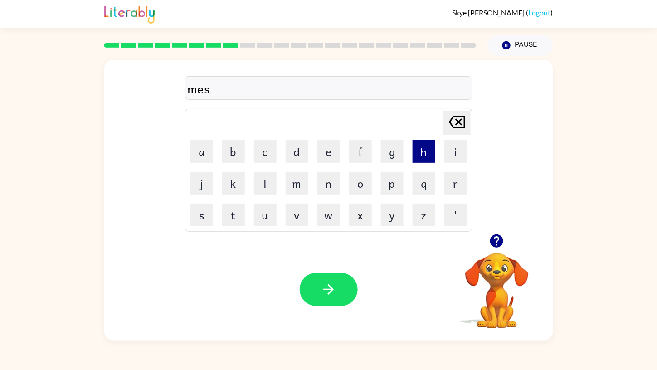
click at [420, 147] on button "h" at bounding box center [424, 151] width 23 height 23
click at [324, 152] on button "e" at bounding box center [329, 151] width 23 height 23
click at [324, 180] on button "n" at bounding box center [329, 183] width 23 height 23
click at [326, 280] on button "button" at bounding box center [329, 289] width 58 height 33
click at [328, 181] on button "n" at bounding box center [329, 183] width 23 height 23
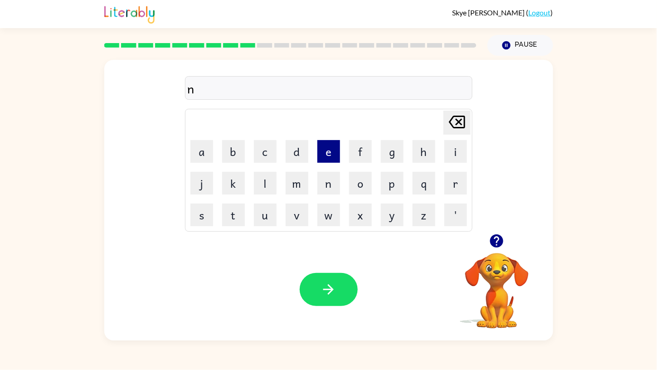
click at [325, 149] on button "e" at bounding box center [329, 151] width 23 height 23
click at [204, 206] on button "s" at bounding box center [202, 215] width 23 height 23
click at [455, 120] on icon at bounding box center [457, 122] width 16 height 13
click at [456, 149] on button "i" at bounding box center [456, 151] width 23 height 23
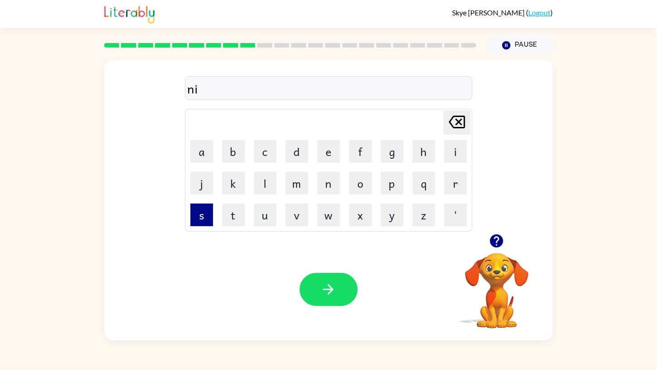
click at [197, 215] on button "s" at bounding box center [202, 215] width 23 height 23
click at [327, 142] on button "e" at bounding box center [329, 151] width 23 height 23
click at [328, 284] on icon "button" at bounding box center [329, 290] width 16 height 16
click at [495, 236] on icon "button" at bounding box center [496, 241] width 13 height 13
click at [198, 211] on button "s" at bounding box center [202, 215] width 23 height 23
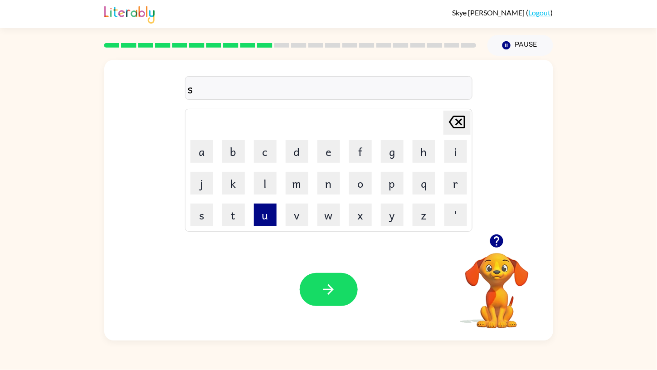
click at [265, 217] on button "u" at bounding box center [265, 215] width 23 height 23
click at [329, 174] on button "n" at bounding box center [329, 183] width 23 height 23
click at [332, 293] on icon "button" at bounding box center [329, 290] width 16 height 16
click at [206, 213] on button "s" at bounding box center [202, 215] width 23 height 23
click at [263, 211] on button "u" at bounding box center [265, 215] width 23 height 23
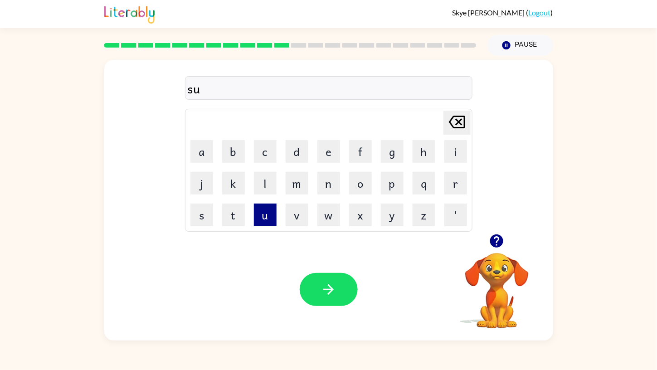
click at [263, 211] on button "u" at bounding box center [265, 215] width 23 height 23
click at [236, 154] on button "b" at bounding box center [233, 151] width 23 height 23
click at [460, 114] on icon "Delete Delete last character input" at bounding box center [457, 122] width 22 height 22
click at [240, 149] on button "b" at bounding box center [233, 151] width 23 height 23
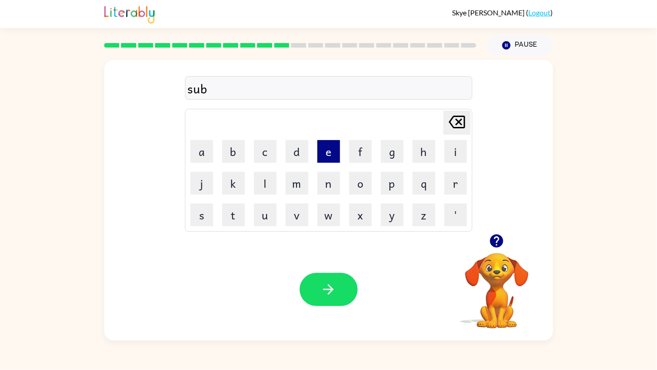
click at [319, 150] on button "e" at bounding box center [329, 151] width 23 height 23
click at [331, 288] on icon "button" at bounding box center [329, 289] width 10 height 10
click at [298, 214] on button "v" at bounding box center [297, 215] width 23 height 23
click at [204, 148] on button "a" at bounding box center [202, 151] width 23 height 23
click at [392, 214] on button "y" at bounding box center [392, 215] width 23 height 23
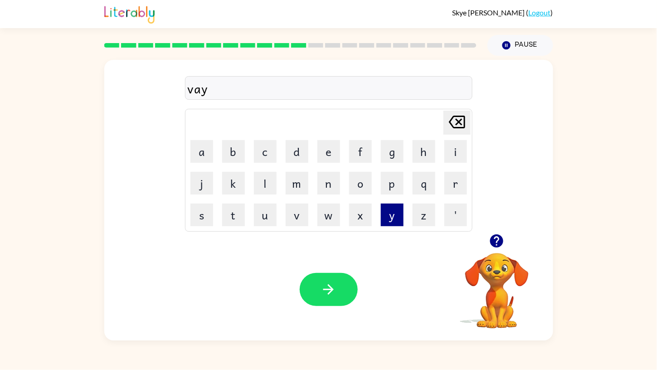
click at [392, 214] on button "y" at bounding box center [392, 215] width 23 height 23
click at [464, 118] on icon at bounding box center [457, 122] width 16 height 13
click at [459, 152] on button "i" at bounding box center [456, 151] width 23 height 23
click at [395, 214] on button "y" at bounding box center [392, 215] width 23 height 23
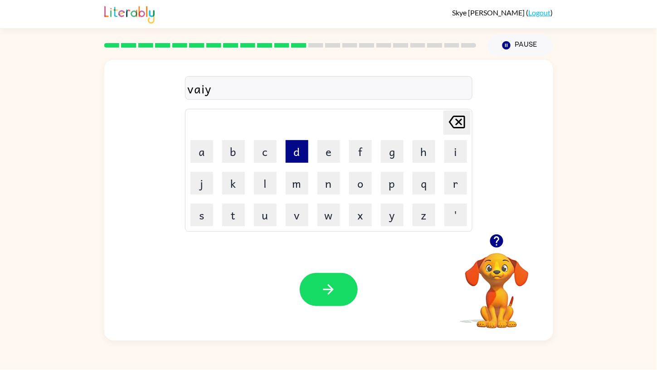
click at [299, 158] on button "d" at bounding box center [297, 151] width 23 height 23
click at [262, 216] on button "u" at bounding box center [265, 215] width 23 height 23
click at [268, 180] on button "l" at bounding box center [265, 183] width 23 height 23
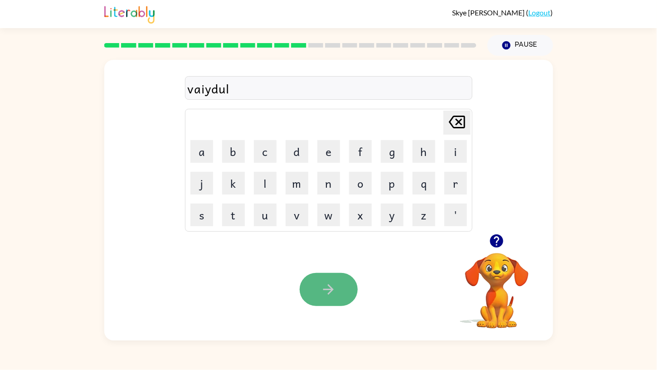
click at [327, 275] on button "button" at bounding box center [329, 289] width 58 height 33
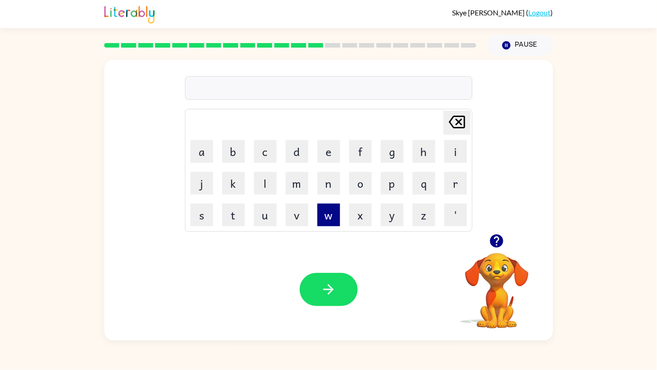
click at [320, 218] on button "w" at bounding box center [329, 215] width 23 height 23
click at [200, 143] on button "a" at bounding box center [202, 151] width 23 height 23
click at [238, 218] on button "t" at bounding box center [233, 215] width 23 height 23
click at [270, 172] on button "l" at bounding box center [265, 183] width 23 height 23
click at [455, 156] on button "i" at bounding box center [456, 151] width 23 height 23
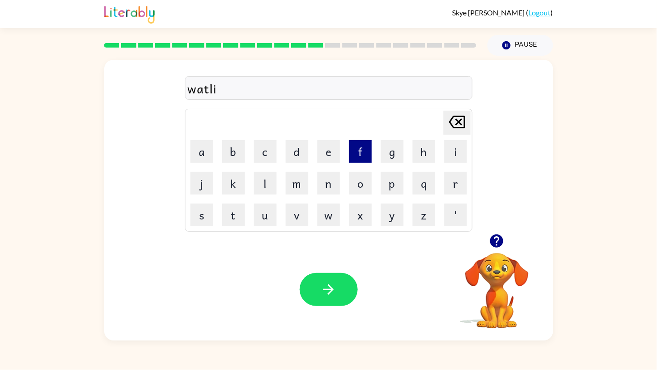
click at [359, 152] on button "f" at bounding box center [360, 151] width 23 height 23
click at [318, 288] on button "button" at bounding box center [329, 289] width 58 height 33
click at [294, 146] on button "d" at bounding box center [297, 151] width 23 height 23
click at [451, 152] on button "i" at bounding box center [456, 151] width 23 height 23
click at [211, 204] on button "s" at bounding box center [202, 215] width 23 height 23
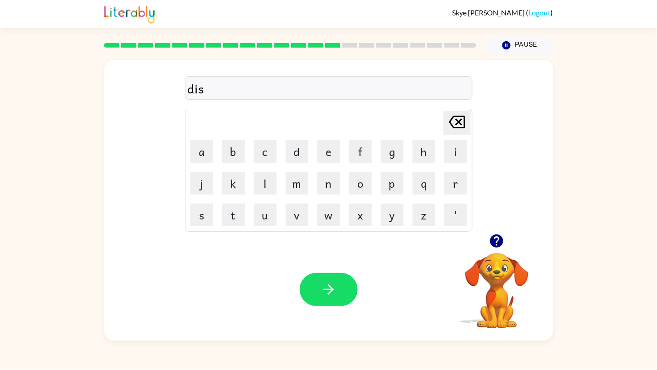
click at [458, 121] on icon "Delete Delete last character input" at bounding box center [457, 122] width 22 height 22
click at [208, 213] on button "s" at bounding box center [202, 215] width 23 height 23
click at [446, 144] on button "i" at bounding box center [456, 151] width 23 height 23
click at [329, 140] on button "e" at bounding box center [329, 151] width 23 height 23
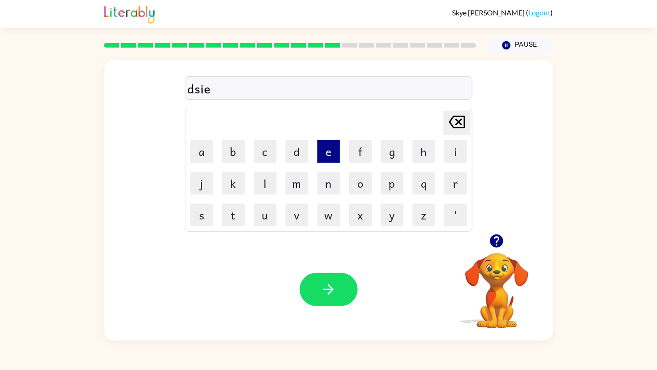
click at [329, 140] on button "e" at bounding box center [329, 151] width 23 height 23
click at [457, 118] on icon "Delete Delete last character input" at bounding box center [457, 122] width 22 height 22
click at [328, 280] on button "button" at bounding box center [329, 289] width 58 height 33
click at [500, 243] on icon "button" at bounding box center [496, 241] width 13 height 13
click at [422, 182] on button "q" at bounding box center [424, 183] width 23 height 23
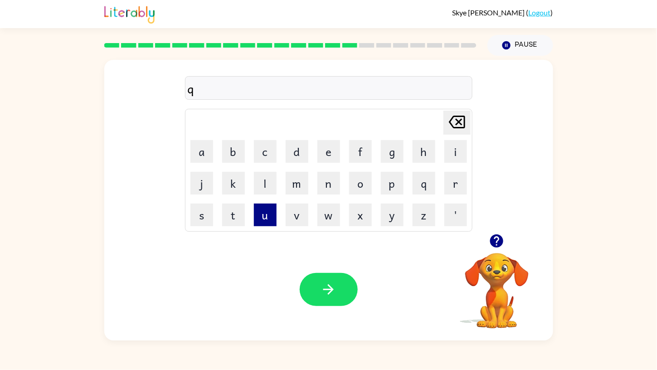
click at [264, 211] on button "u" at bounding box center [265, 215] width 23 height 23
click at [220, 144] on td "b" at bounding box center [233, 151] width 31 height 31
click at [230, 152] on button "b" at bounding box center [233, 151] width 23 height 23
click at [455, 150] on button "i" at bounding box center [456, 151] width 23 height 23
click at [332, 148] on button "e" at bounding box center [329, 151] width 23 height 23
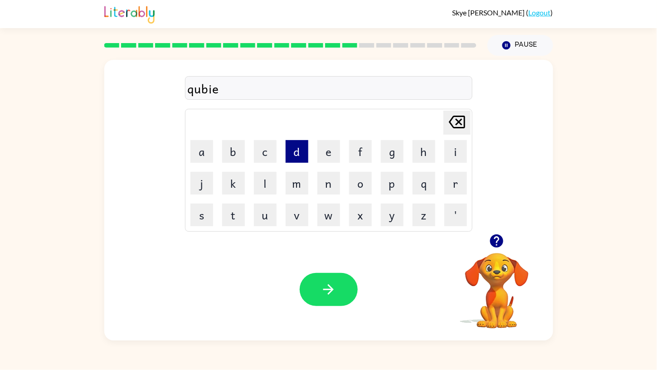
click at [294, 147] on button "d" at bounding box center [297, 151] width 23 height 23
click at [337, 293] on button "button" at bounding box center [329, 289] width 58 height 33
click at [267, 147] on button "c" at bounding box center [265, 151] width 23 height 23
click at [422, 143] on button "h" at bounding box center [424, 151] width 23 height 23
click at [451, 176] on button "r" at bounding box center [456, 183] width 23 height 23
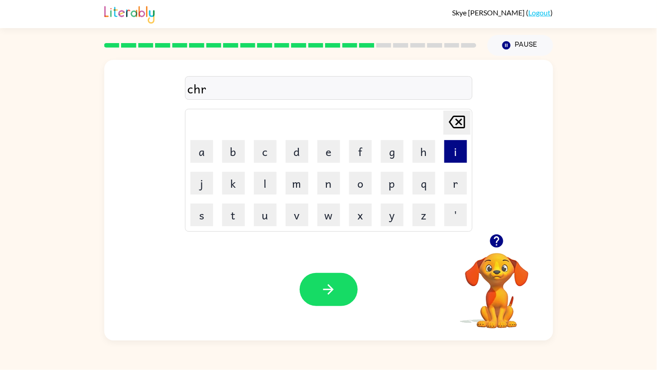
click at [456, 151] on button "i" at bounding box center [456, 151] width 23 height 23
click at [386, 180] on button "p" at bounding box center [392, 183] width 23 height 23
click at [207, 154] on button "a" at bounding box center [202, 151] width 23 height 23
click at [305, 148] on button "d" at bounding box center [297, 151] width 23 height 23
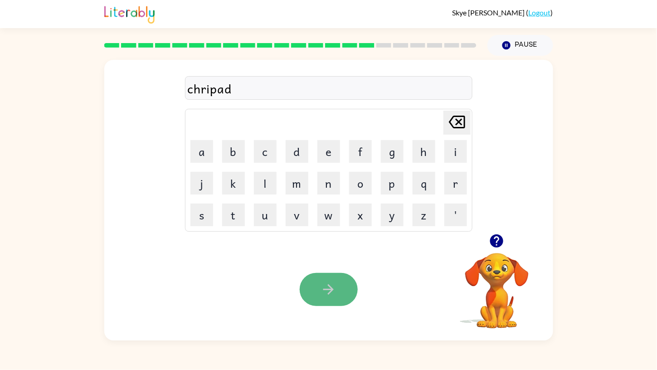
click at [333, 286] on icon "button" at bounding box center [329, 290] width 16 height 16
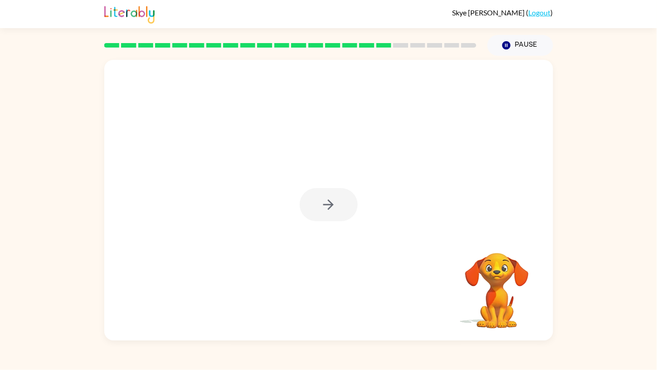
click at [333, 286] on div at bounding box center [328, 200] width 449 height 281
click at [324, 200] on icon "button" at bounding box center [329, 205] width 16 height 16
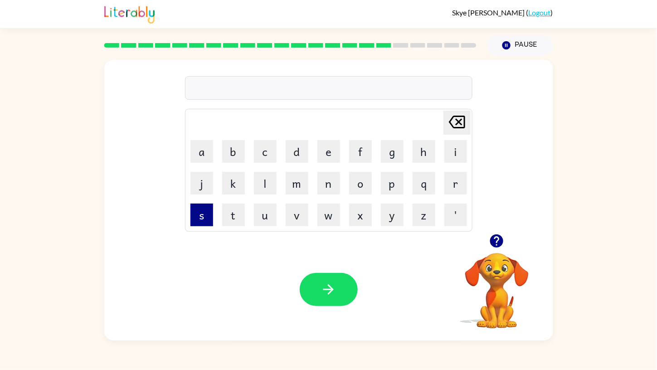
click at [204, 206] on button "s" at bounding box center [202, 215] width 23 height 23
click at [420, 156] on button "h" at bounding box center [424, 151] width 23 height 23
click at [225, 153] on button "b" at bounding box center [233, 151] width 23 height 23
click at [325, 154] on button "e" at bounding box center [329, 151] width 23 height 23
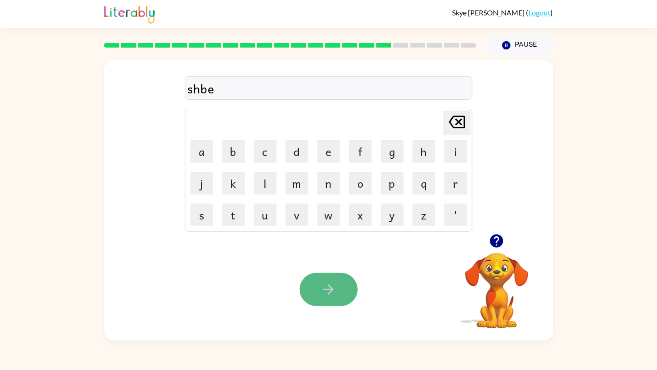
click at [323, 284] on icon "button" at bounding box center [329, 290] width 16 height 16
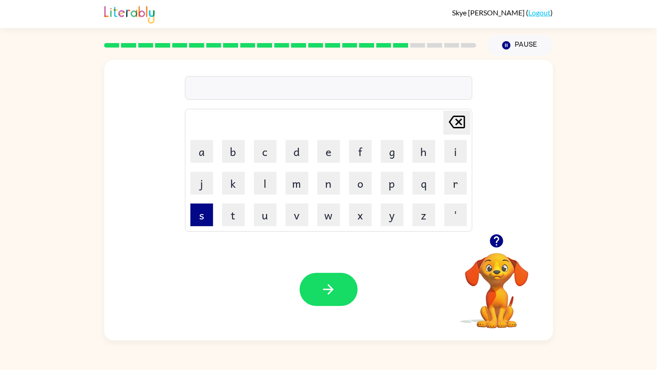
click at [199, 217] on button "s" at bounding box center [202, 215] width 23 height 23
click at [396, 184] on button "p" at bounding box center [392, 183] width 23 height 23
click at [263, 177] on button "l" at bounding box center [265, 183] width 23 height 23
click at [451, 145] on button "i" at bounding box center [456, 151] width 23 height 23
click at [329, 181] on button "n" at bounding box center [329, 183] width 23 height 23
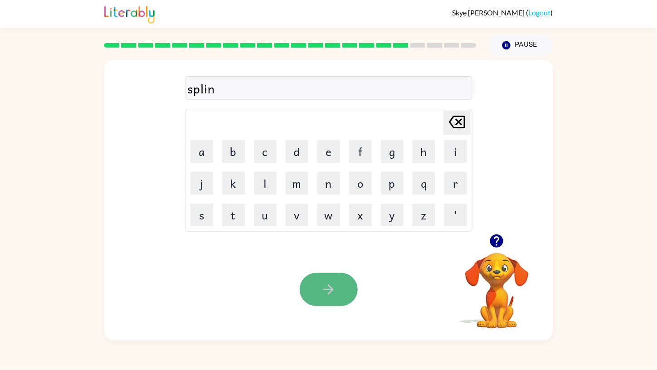
click at [325, 284] on icon "button" at bounding box center [329, 290] width 16 height 16
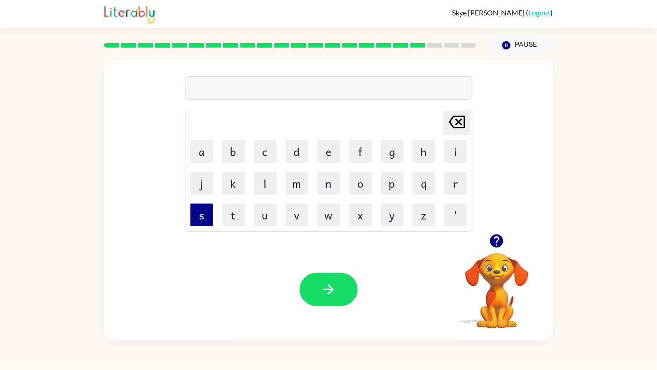
click at [201, 212] on button "s" at bounding box center [202, 215] width 23 height 23
click at [230, 216] on button "t" at bounding box center [233, 215] width 23 height 23
click at [205, 158] on button "a" at bounding box center [202, 151] width 23 height 23
click at [456, 185] on button "r" at bounding box center [456, 183] width 23 height 23
click at [209, 219] on button "s" at bounding box center [202, 215] width 23 height 23
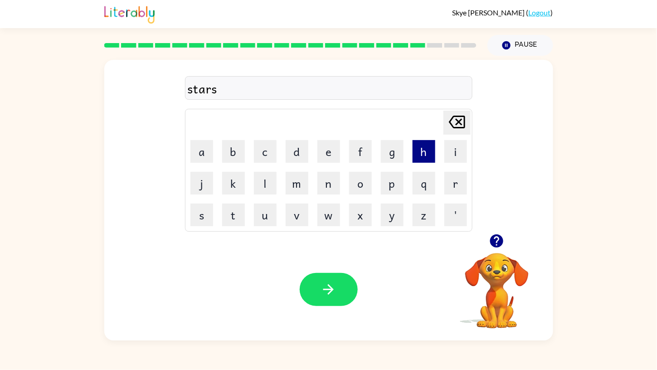
click at [420, 150] on button "h" at bounding box center [424, 151] width 23 height 23
click at [337, 280] on button "button" at bounding box center [329, 289] width 58 height 33
click at [397, 181] on button "p" at bounding box center [392, 183] width 23 height 23
click at [263, 182] on button "l" at bounding box center [265, 183] width 23 height 23
click at [198, 214] on button "s" at bounding box center [202, 215] width 23 height 23
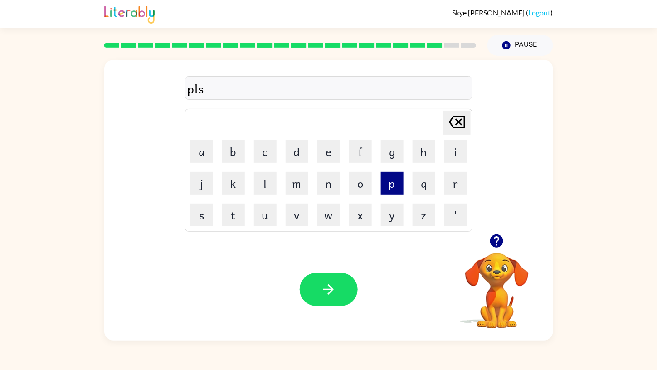
click at [392, 186] on button "p" at bounding box center [392, 183] width 23 height 23
click at [350, 287] on button "button" at bounding box center [329, 289] width 58 height 33
click at [230, 210] on button "t" at bounding box center [233, 215] width 23 height 23
click at [196, 143] on button "a" at bounding box center [202, 151] width 23 height 23
click at [368, 155] on button "f" at bounding box center [360, 151] width 23 height 23
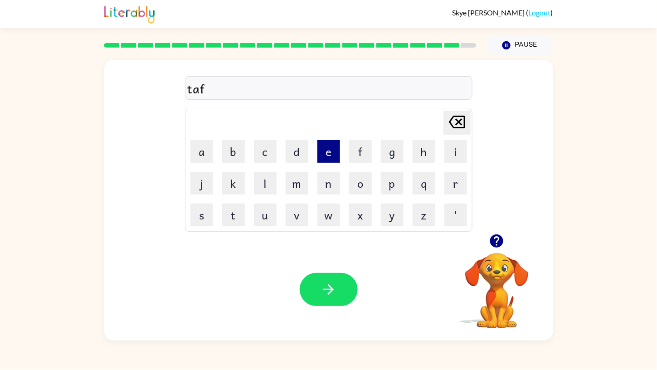
click at [330, 147] on button "e" at bounding box center [329, 151] width 23 height 23
click at [325, 280] on button "button" at bounding box center [329, 289] width 58 height 33
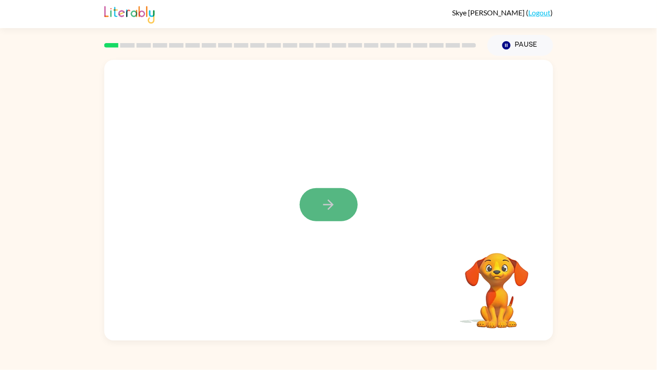
click at [340, 193] on button "button" at bounding box center [329, 204] width 58 height 33
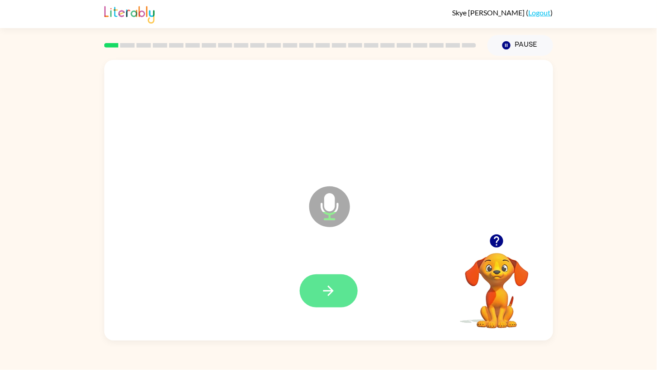
click at [324, 284] on icon "button" at bounding box center [329, 291] width 16 height 16
click at [336, 293] on icon "button" at bounding box center [329, 291] width 16 height 16
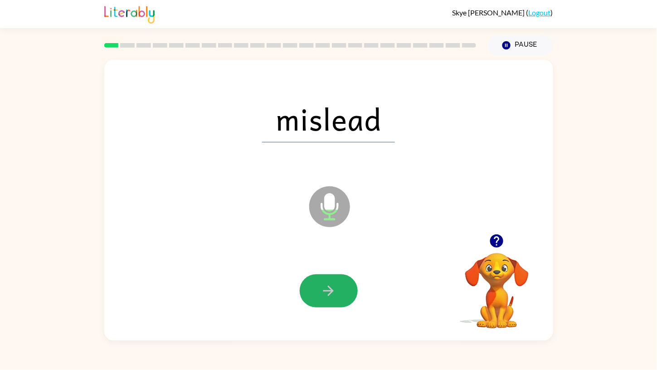
click at [336, 293] on icon "button" at bounding box center [329, 291] width 16 height 16
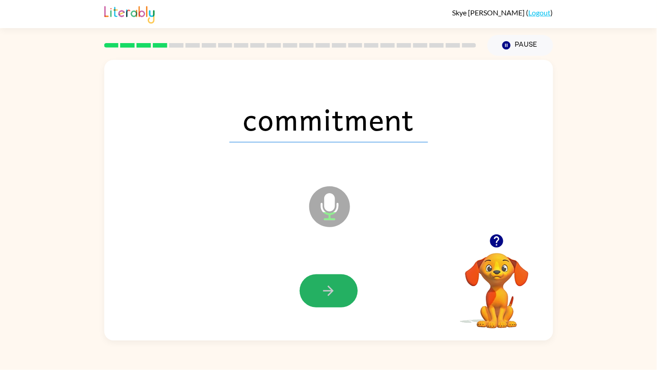
click at [336, 293] on icon "button" at bounding box center [329, 291] width 16 height 16
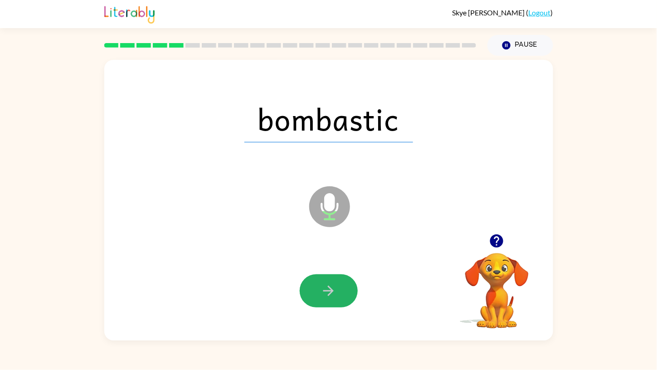
click at [336, 293] on icon "button" at bounding box center [329, 291] width 16 height 16
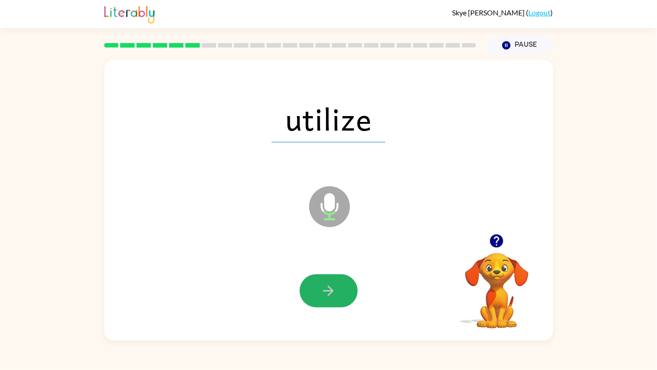
click at [336, 293] on icon "button" at bounding box center [329, 291] width 16 height 16
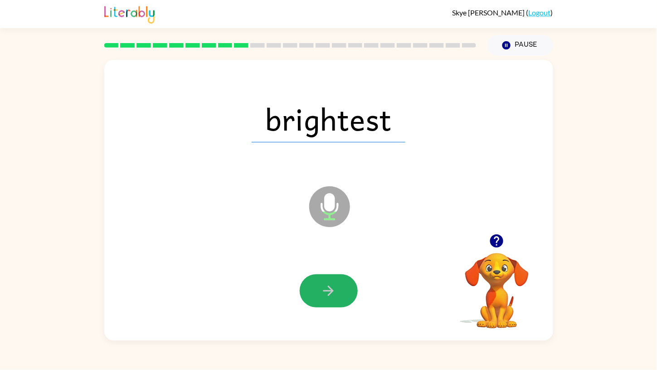
click at [336, 293] on icon "button" at bounding box center [329, 291] width 16 height 16
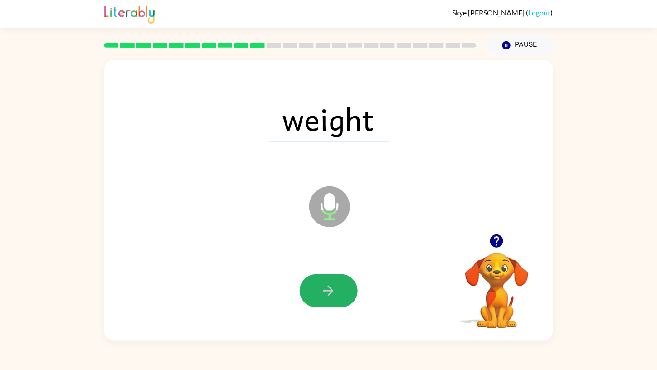
click at [336, 293] on icon "button" at bounding box center [329, 291] width 16 height 16
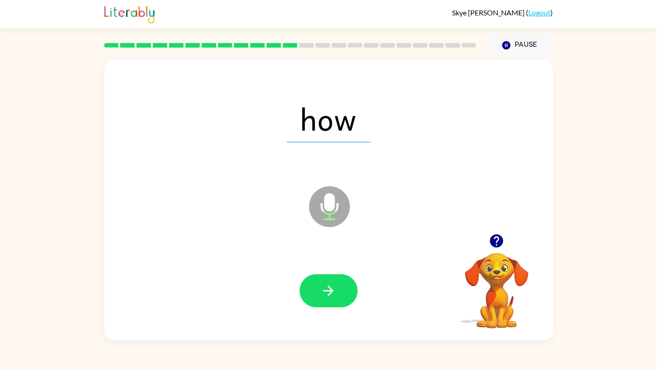
drag, startPoint x: 336, startPoint y: 293, endPoint x: 299, endPoint y: 304, distance: 38.0
click at [299, 304] on div at bounding box center [328, 291] width 431 height 82
click at [328, 289] on icon "button" at bounding box center [329, 291] width 16 height 16
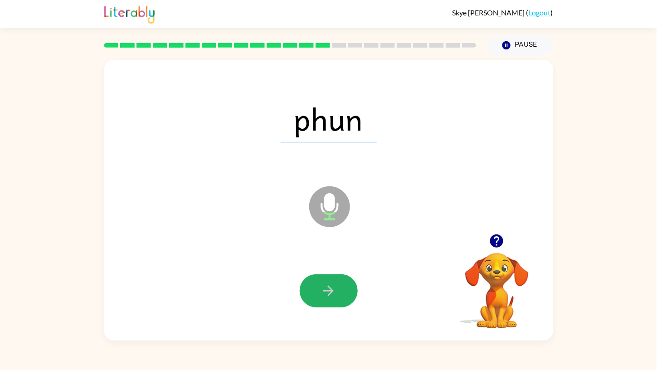
click at [328, 289] on icon "button" at bounding box center [329, 291] width 16 height 16
click at [321, 298] on icon "button" at bounding box center [329, 291] width 16 height 16
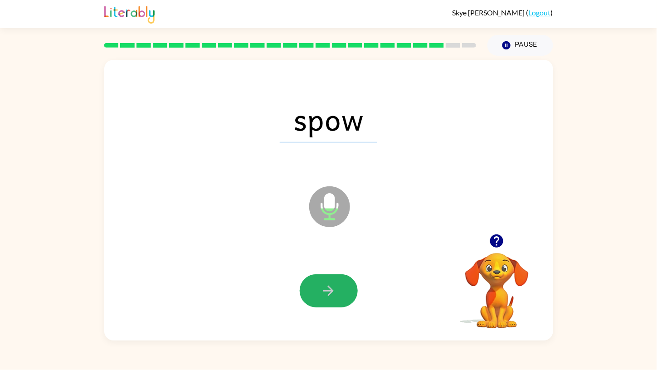
click at [321, 298] on icon "button" at bounding box center [329, 291] width 16 height 16
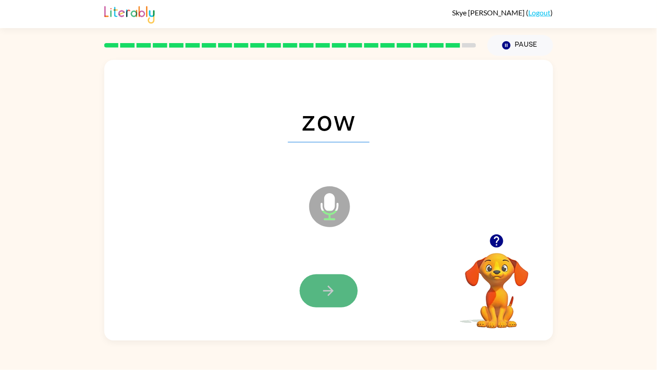
click at [320, 295] on button "button" at bounding box center [329, 290] width 58 height 33
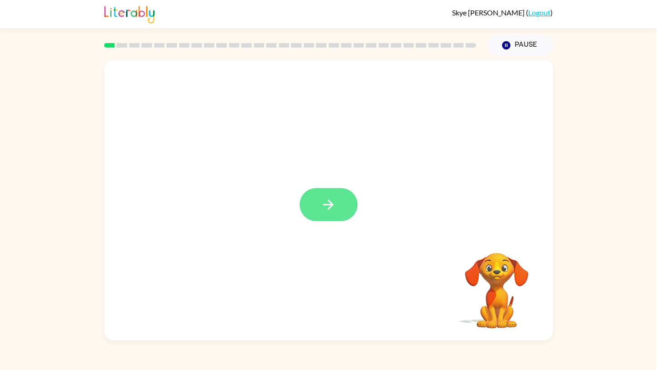
click at [329, 205] on icon "button" at bounding box center [329, 205] width 10 height 10
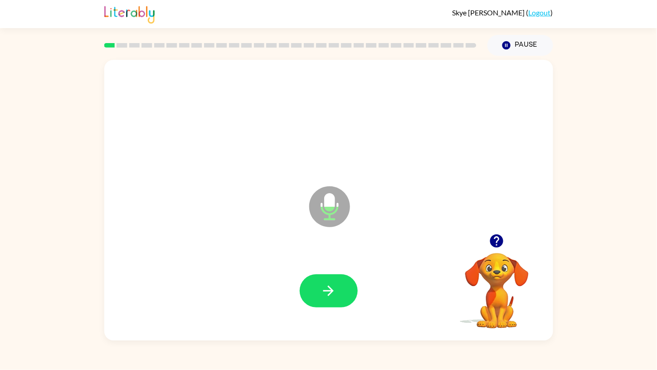
click at [329, 205] on icon "Microphone The Microphone is here when it is your turn to talk" at bounding box center [375, 218] width 136 height 68
click at [326, 295] on icon "button" at bounding box center [329, 291] width 16 height 16
click at [499, 238] on icon "button" at bounding box center [497, 241] width 16 height 16
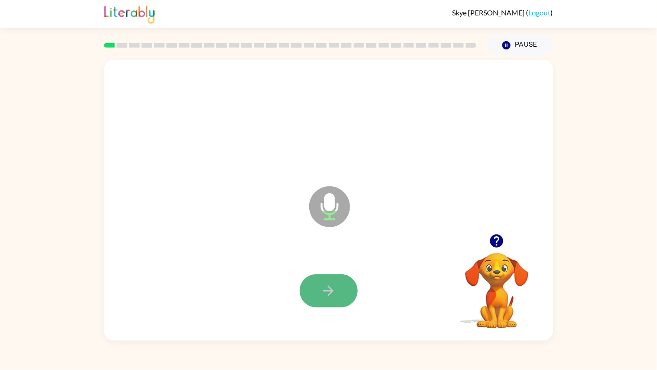
click at [333, 296] on icon "button" at bounding box center [329, 291] width 16 height 16
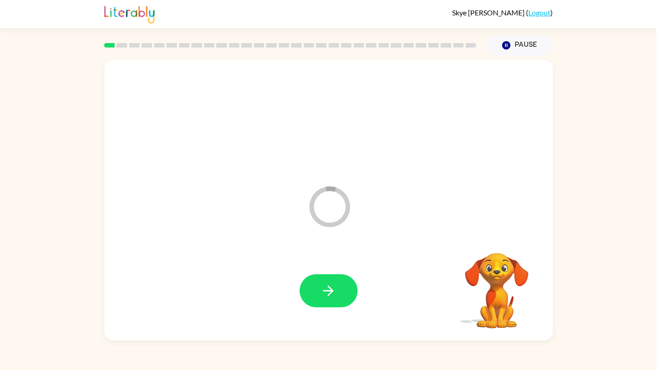
click at [333, 296] on icon "button" at bounding box center [329, 291] width 16 height 16
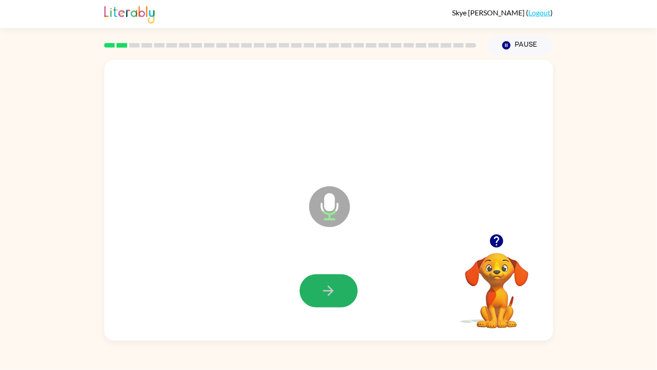
click at [333, 296] on icon "button" at bounding box center [329, 291] width 16 height 16
click at [323, 321] on div at bounding box center [328, 291] width 431 height 82
click at [325, 289] on icon "button" at bounding box center [329, 291] width 16 height 16
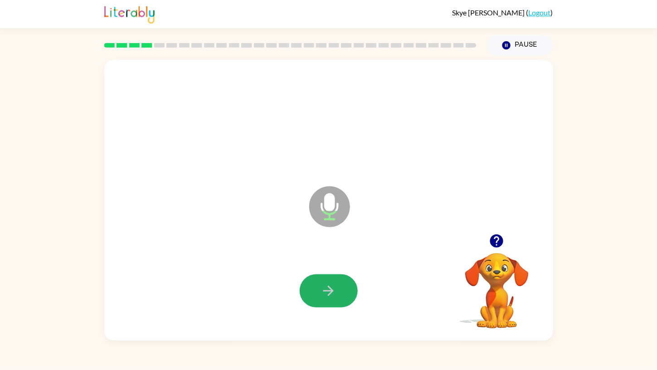
click at [325, 289] on icon "button" at bounding box center [329, 291] width 16 height 16
click at [501, 236] on icon "button" at bounding box center [496, 241] width 13 height 13
click at [343, 287] on button "button" at bounding box center [329, 290] width 58 height 33
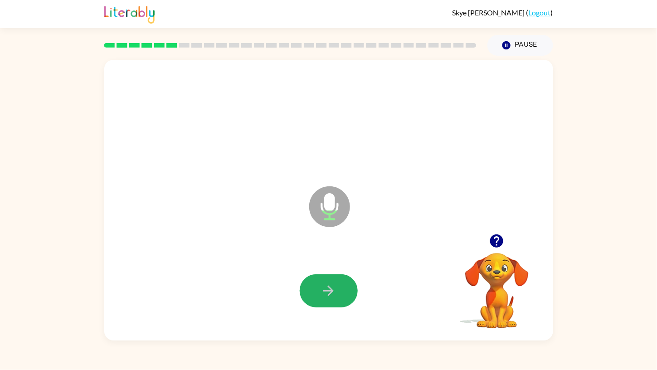
click at [343, 287] on button "button" at bounding box center [329, 290] width 58 height 33
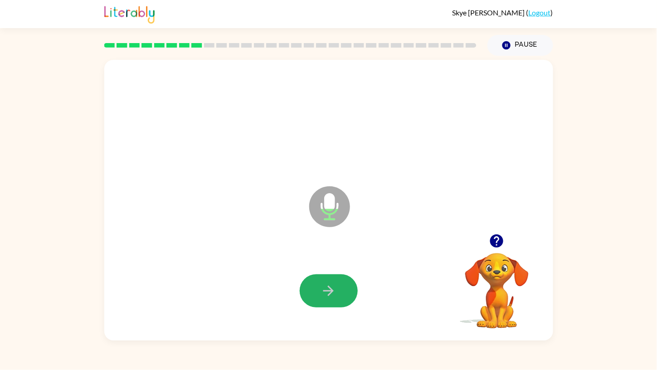
click at [343, 287] on button "button" at bounding box center [329, 290] width 58 height 33
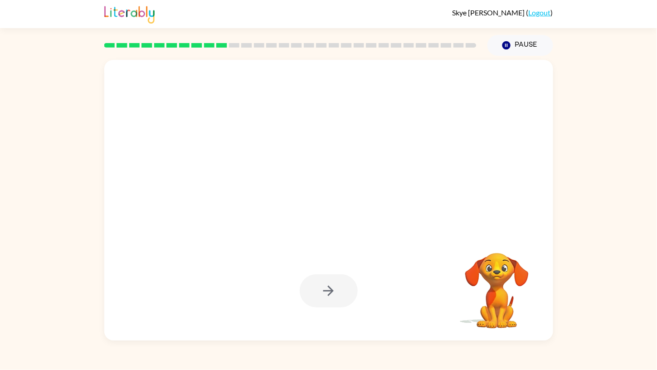
click at [343, 287] on div at bounding box center [329, 290] width 58 height 33
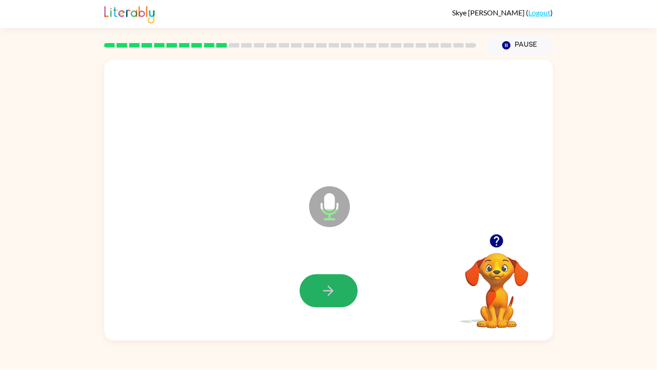
click at [343, 287] on button "button" at bounding box center [329, 290] width 58 height 33
click at [495, 236] on icon "button" at bounding box center [496, 241] width 13 height 13
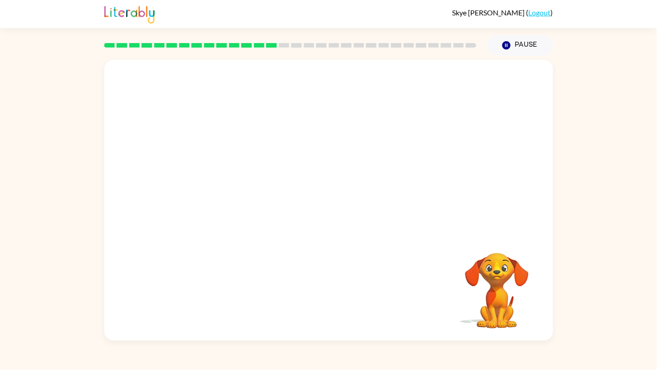
click at [478, 244] on video "Your browser must support playing .mp4 files to use Literably. Please try using…" at bounding box center [497, 284] width 91 height 91
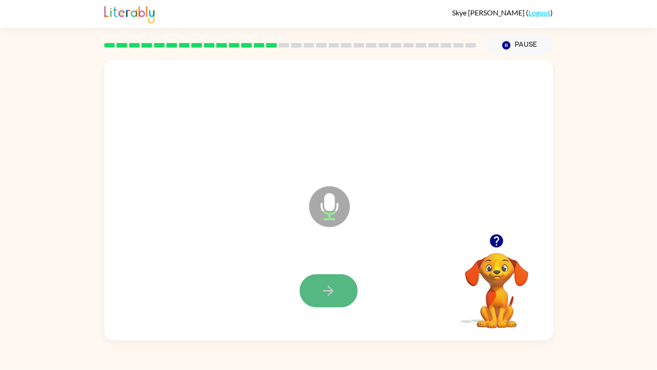
click at [328, 280] on button "button" at bounding box center [329, 290] width 58 height 33
click at [338, 280] on button "button" at bounding box center [329, 290] width 58 height 33
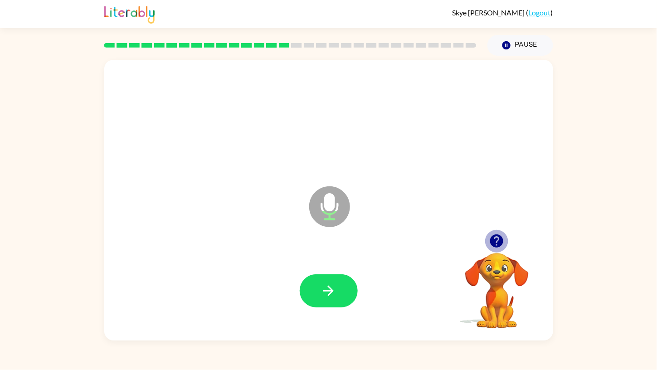
click at [498, 234] on icon "button" at bounding box center [497, 241] width 16 height 16
click at [337, 287] on button "button" at bounding box center [329, 290] width 58 height 33
click at [500, 235] on icon "button" at bounding box center [497, 241] width 16 height 16
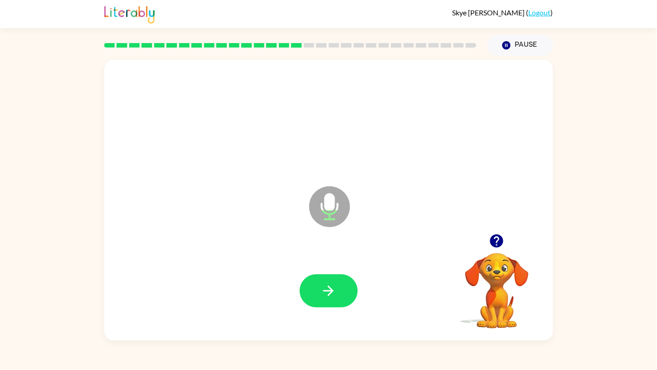
click at [347, 269] on div at bounding box center [328, 291] width 431 height 82
click at [334, 289] on icon "button" at bounding box center [329, 291] width 16 height 16
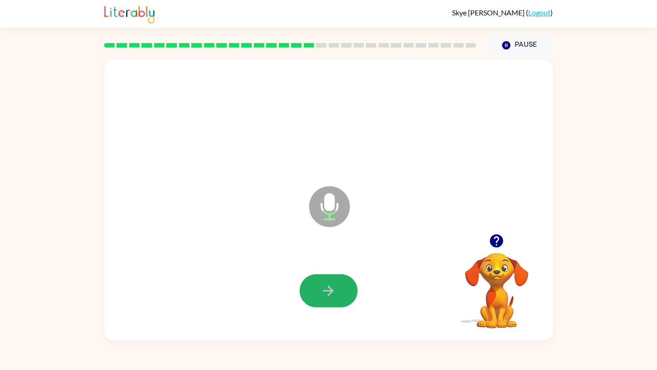
click at [334, 289] on icon "button" at bounding box center [329, 291] width 16 height 16
click at [334, 285] on icon "button" at bounding box center [329, 291] width 16 height 16
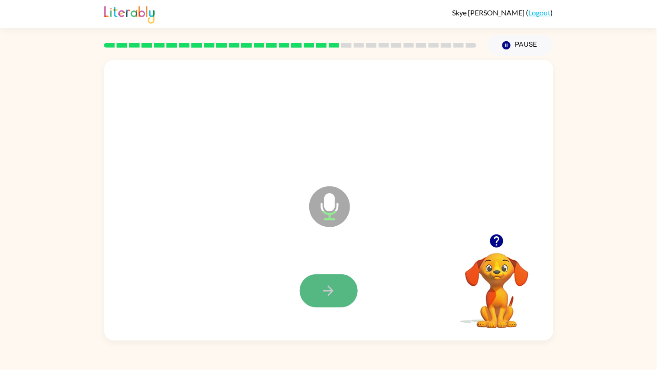
click at [334, 285] on icon "button" at bounding box center [329, 291] width 16 height 16
click at [340, 278] on button "button" at bounding box center [329, 290] width 58 height 33
click at [334, 288] on icon "button" at bounding box center [329, 291] width 16 height 16
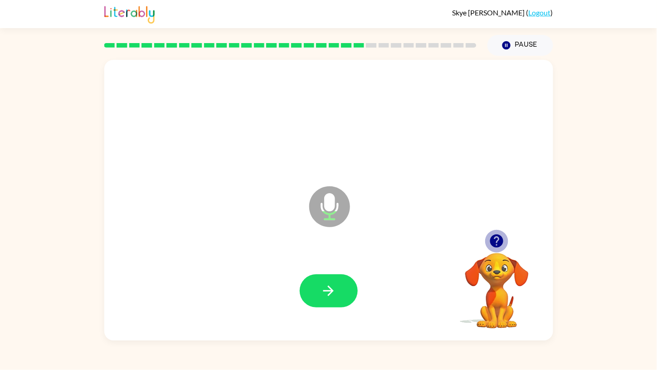
click at [500, 236] on icon "button" at bounding box center [496, 241] width 13 height 13
click at [343, 281] on button "button" at bounding box center [329, 290] width 58 height 33
click at [325, 296] on icon "button" at bounding box center [329, 291] width 16 height 16
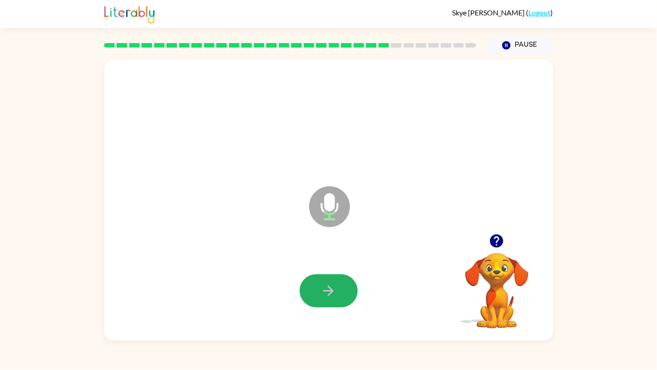
click at [325, 296] on icon "button" at bounding box center [329, 291] width 16 height 16
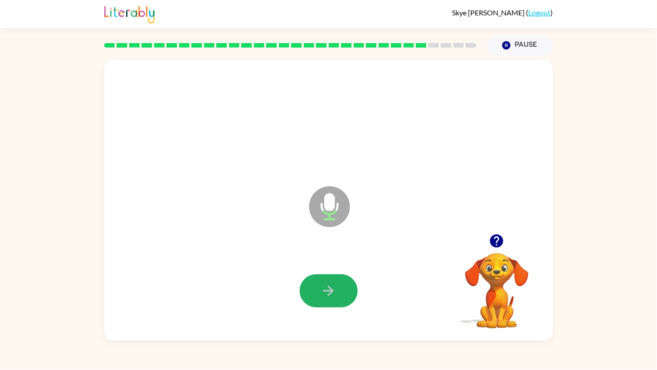
click at [325, 296] on icon "button" at bounding box center [329, 291] width 16 height 16
click at [333, 294] on icon "button" at bounding box center [329, 291] width 16 height 16
click at [346, 285] on button "button" at bounding box center [329, 290] width 58 height 33
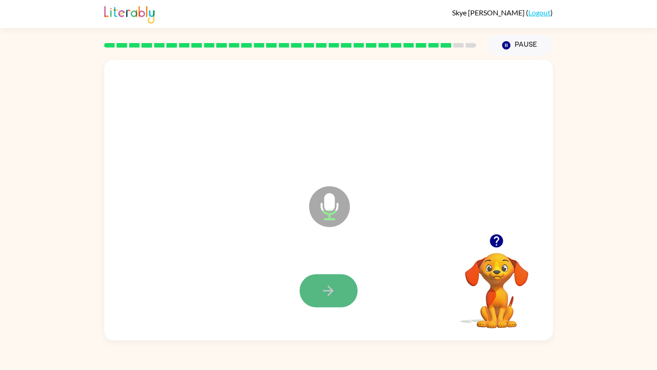
click at [334, 282] on button "button" at bounding box center [329, 290] width 58 height 33
click at [347, 274] on div at bounding box center [329, 290] width 58 height 33
click at [327, 302] on button "button" at bounding box center [329, 290] width 58 height 33
